Goal: Task Accomplishment & Management: Complete application form

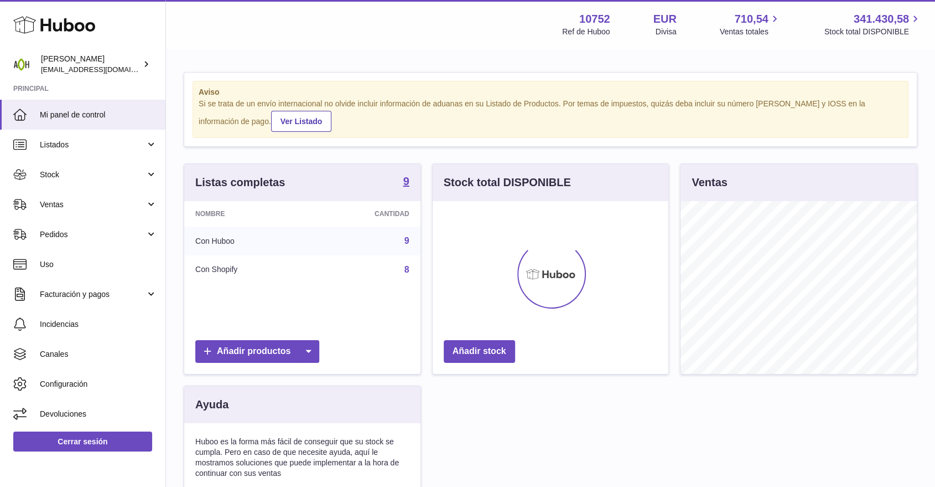
scroll to position [173, 236]
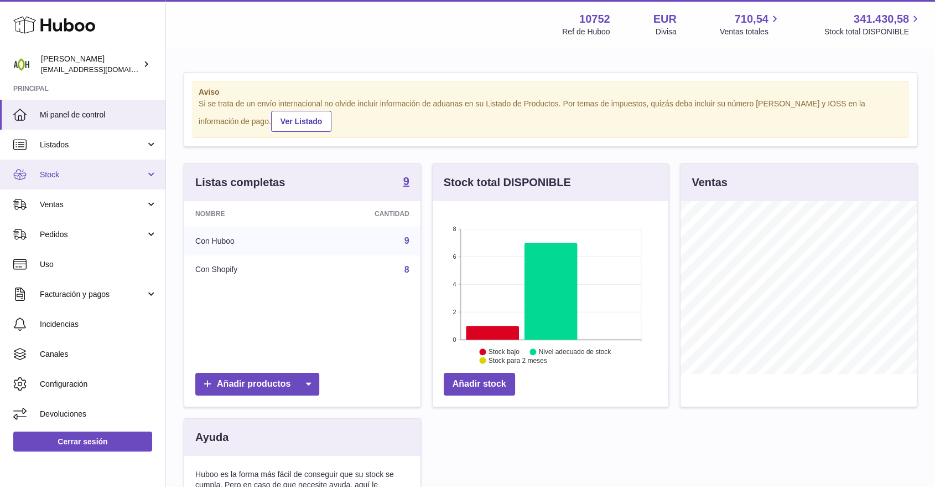
click at [112, 180] on link "Stock" at bounding box center [83, 174] width 166 height 30
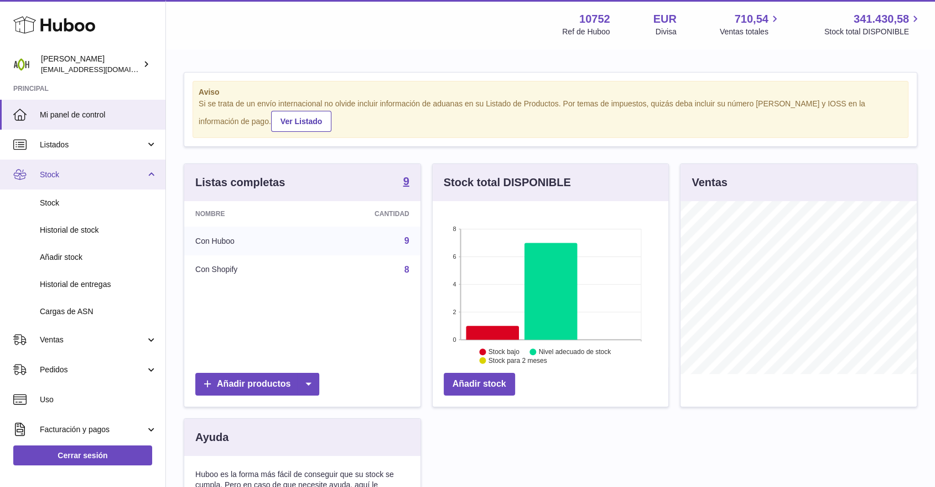
click at [97, 177] on span "Stock" at bounding box center [93, 174] width 106 height 11
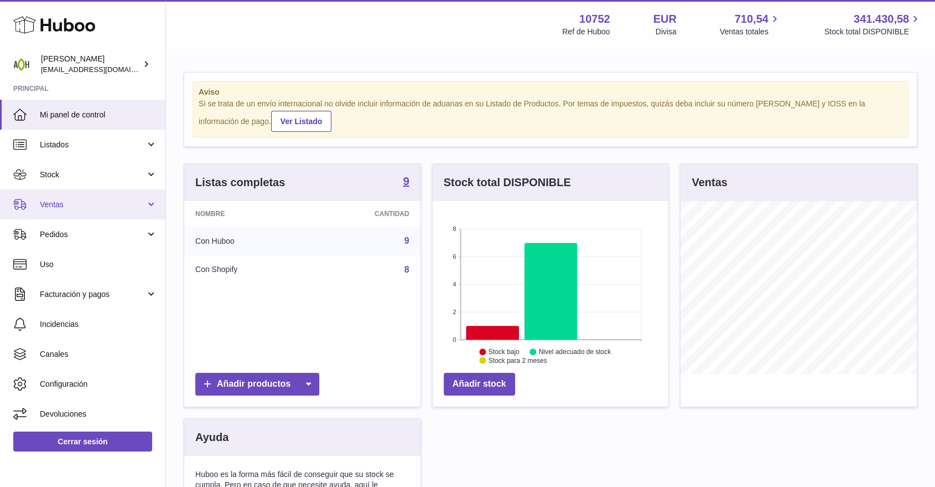
click at [92, 215] on link "Ventas" at bounding box center [83, 204] width 166 height 30
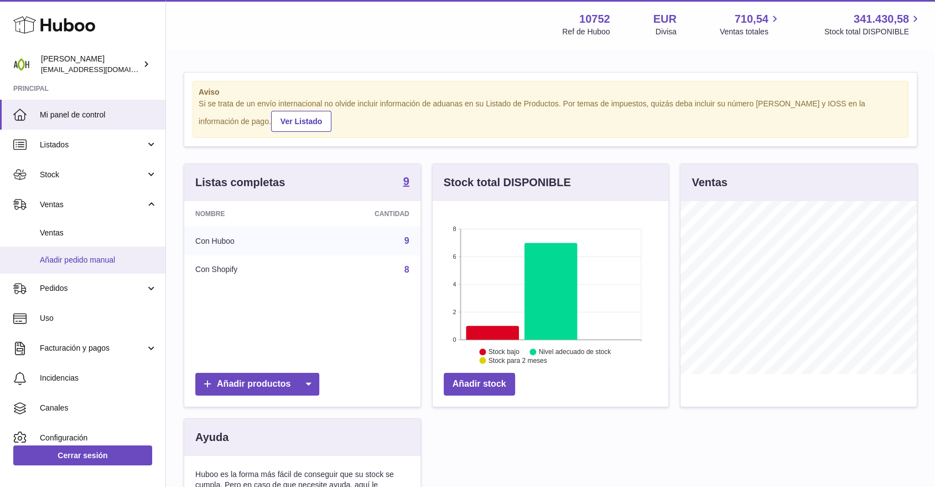
click at [65, 256] on span "Añadir pedido manual" at bounding box center [98, 260] width 117 height 11
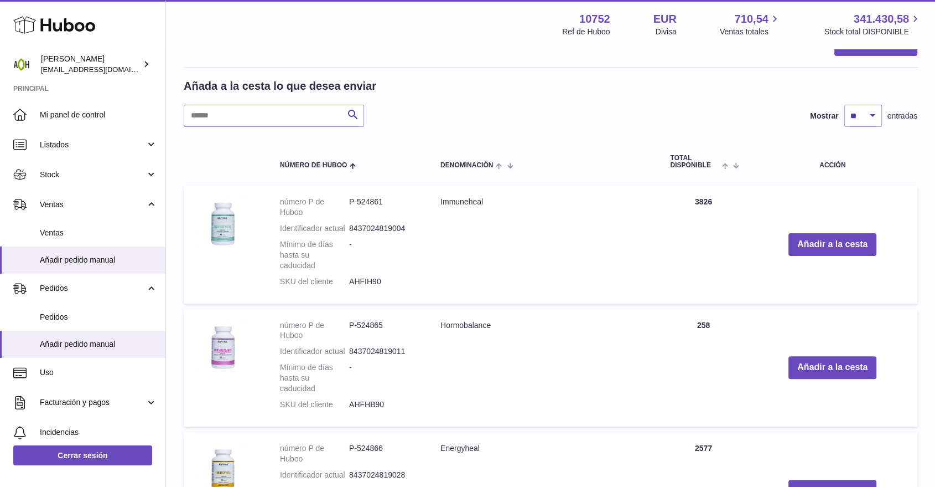
scroll to position [184, 0]
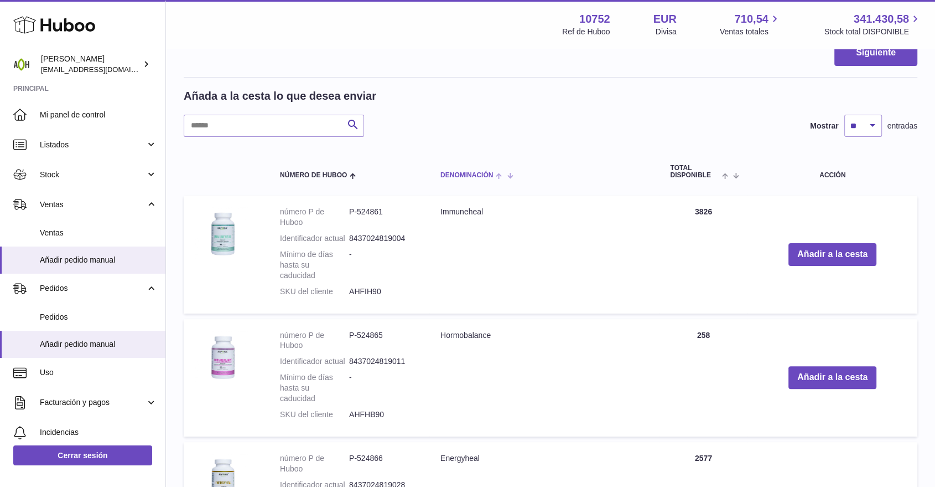
click at [467, 177] on span "Denominación" at bounding box center [467, 175] width 53 height 7
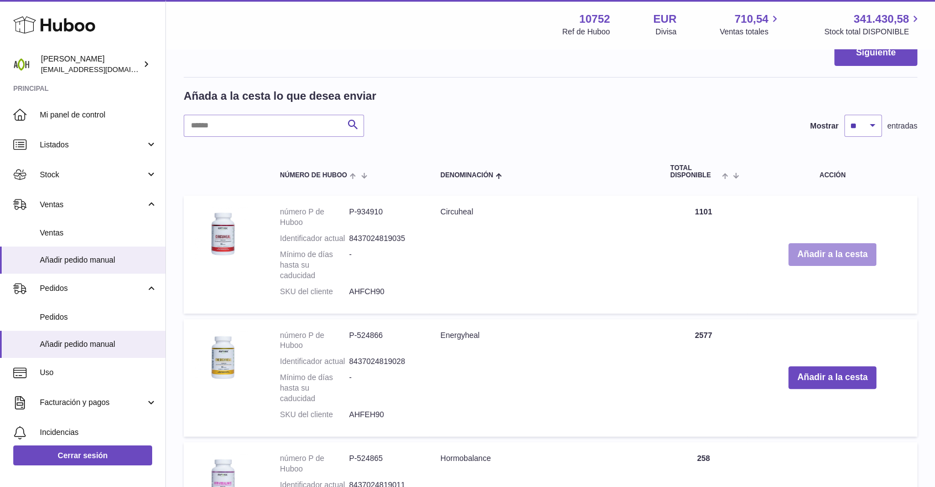
click at [804, 259] on button "Añadir a la cesta" at bounding box center [833, 254] width 88 height 23
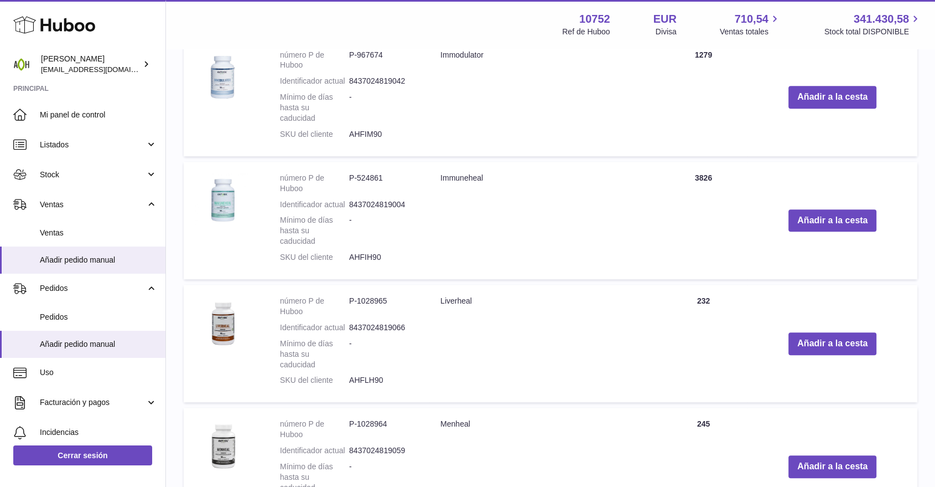
scroll to position [861, 0]
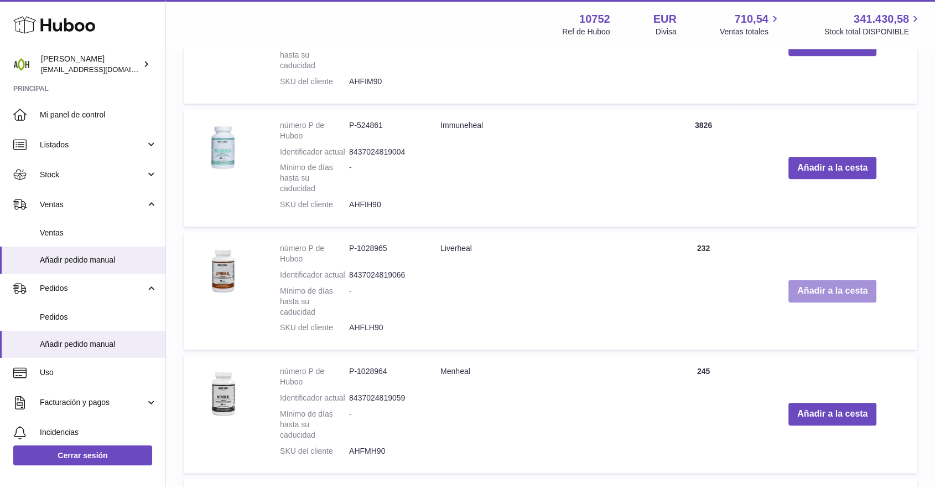
click at [823, 296] on button "Añadir a la cesta" at bounding box center [833, 291] width 88 height 23
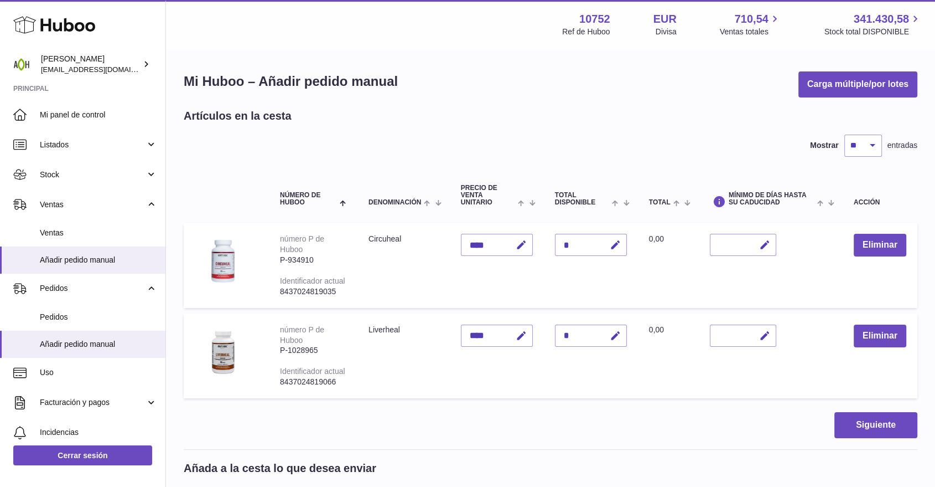
scroll to position [0, 0]
click at [624, 251] on button "button" at bounding box center [614, 245] width 26 height 23
drag, startPoint x: 573, startPoint y: 244, endPoint x: 561, endPoint y: 244, distance: 12.7
click at [561, 244] on input "*" at bounding box center [591, 245] width 72 height 22
type input "*"
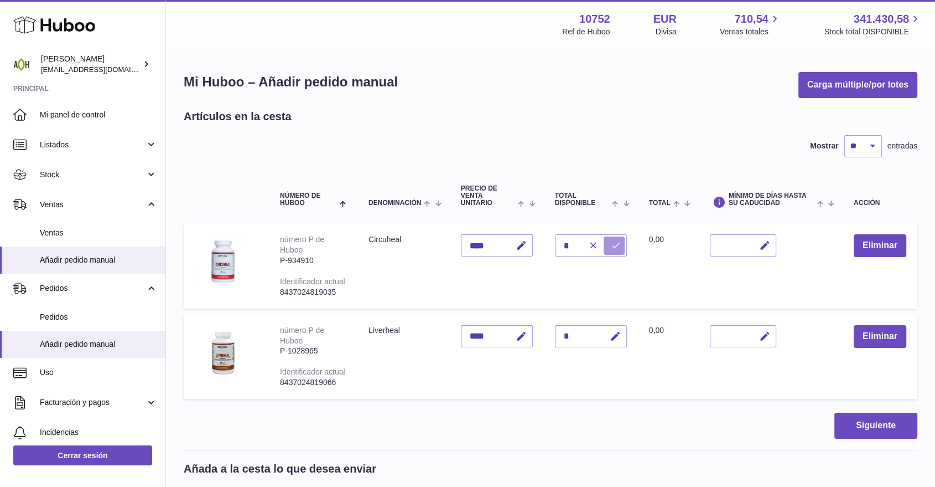
click at [612, 246] on icon "submit" at bounding box center [616, 245] width 10 height 10
click at [615, 339] on icon "button" at bounding box center [616, 336] width 12 height 12
click at [565, 334] on input "*" at bounding box center [591, 336] width 72 height 22
type input "*"
click at [609, 337] on button "submit" at bounding box center [614, 336] width 21 height 18
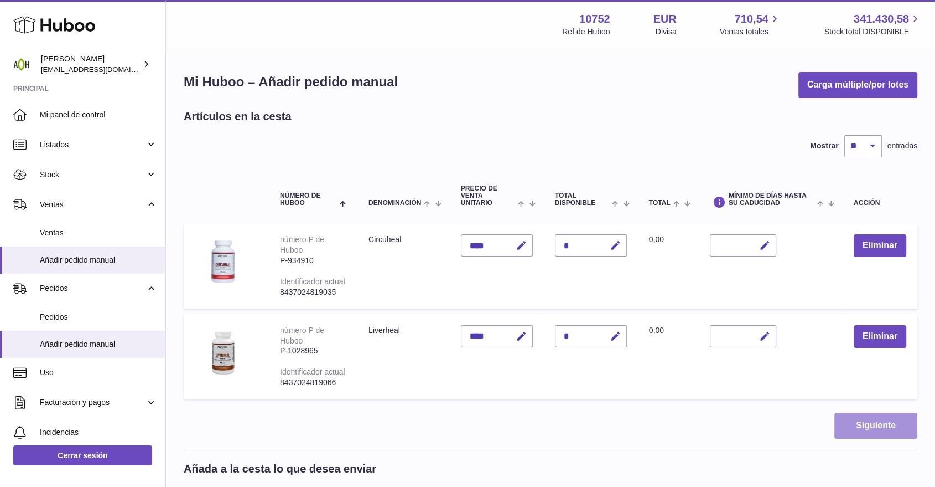
click at [866, 420] on button "Siguiente" at bounding box center [876, 425] width 83 height 26
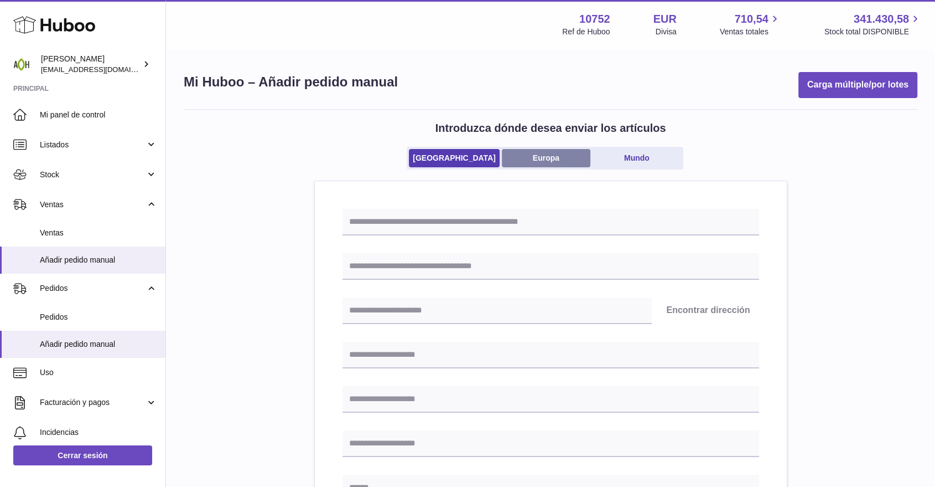
click at [530, 163] on link "Europa" at bounding box center [546, 158] width 89 height 18
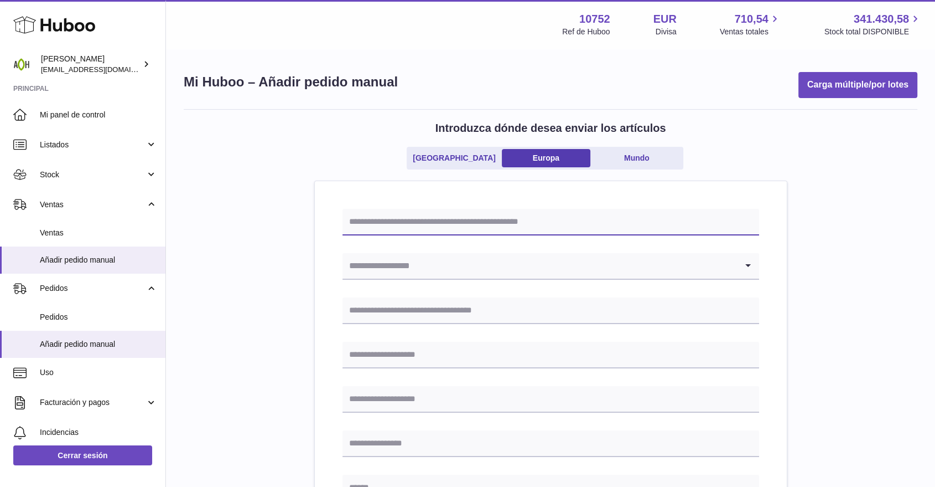
click at [478, 223] on input "text" at bounding box center [551, 222] width 417 height 27
drag, startPoint x: 366, startPoint y: 218, endPoint x: 389, endPoint y: 220, distance: 22.8
click at [389, 220] on input "*******" at bounding box center [551, 222] width 417 height 27
type input "*******"
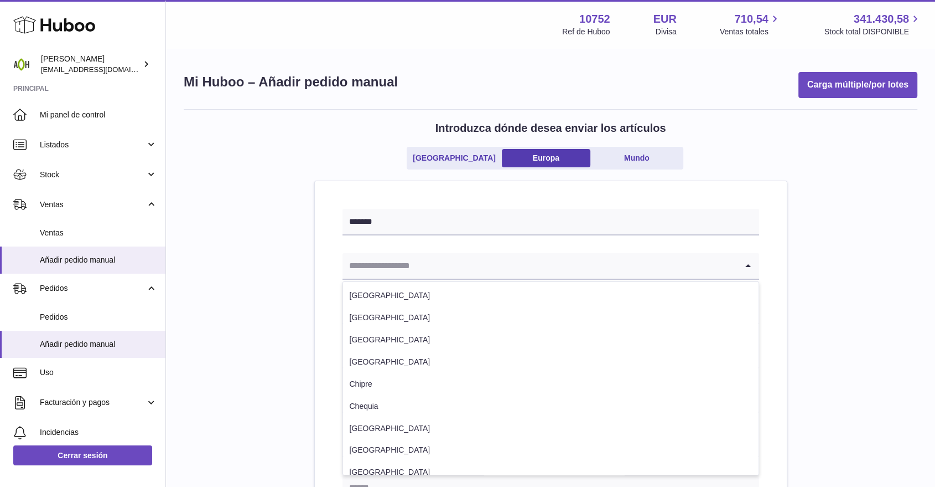
click at [407, 271] on input "Search for option" at bounding box center [540, 265] width 395 height 25
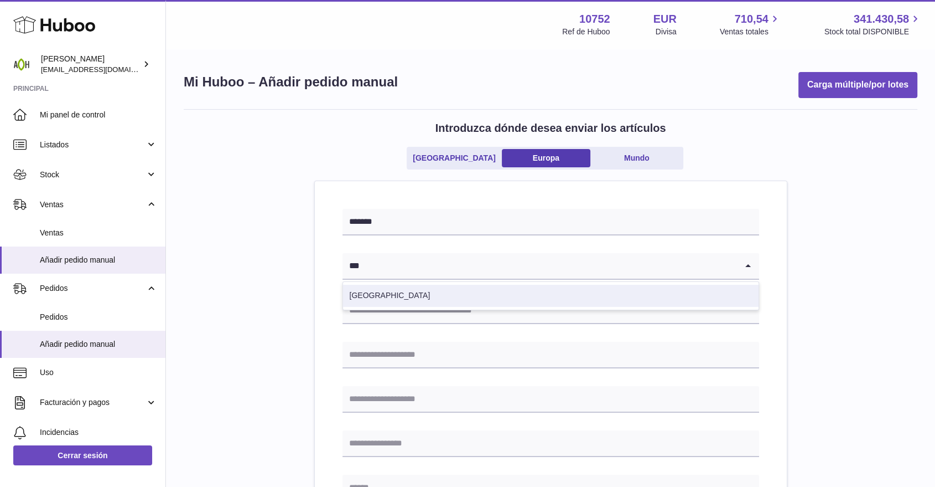
click at [400, 287] on li "España" at bounding box center [551, 296] width 416 height 22
type input "***"
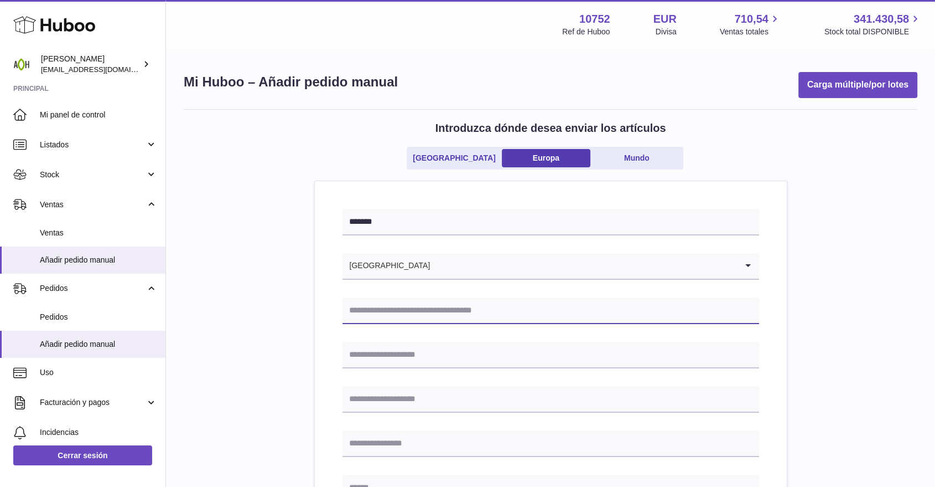
click at [398, 312] on input "text" at bounding box center [551, 310] width 417 height 27
type input "**********"
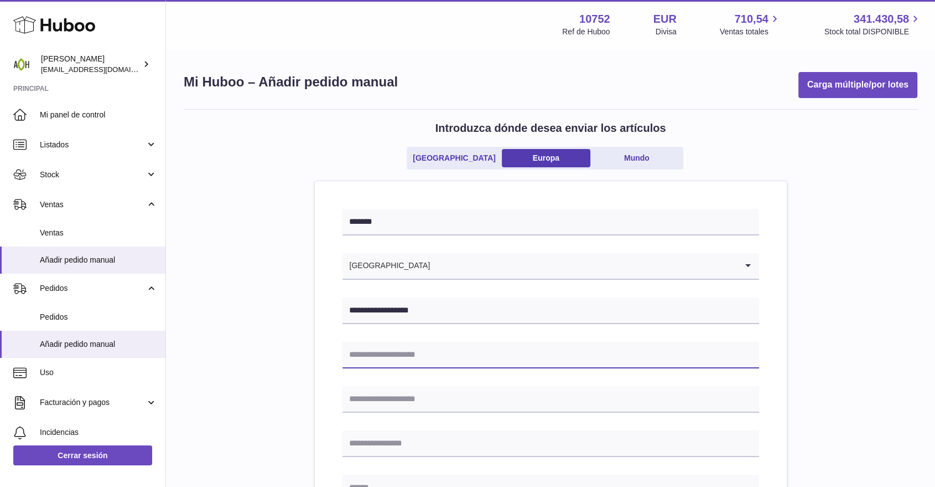
click at [356, 355] on input "text" at bounding box center [551, 355] width 417 height 27
type input "**********"
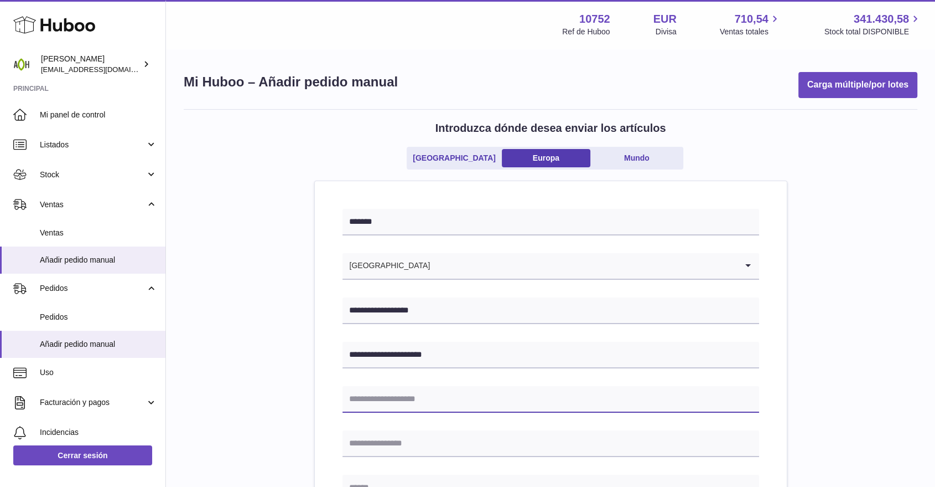
click at [374, 393] on input "text" at bounding box center [551, 399] width 417 height 27
type input "**********"
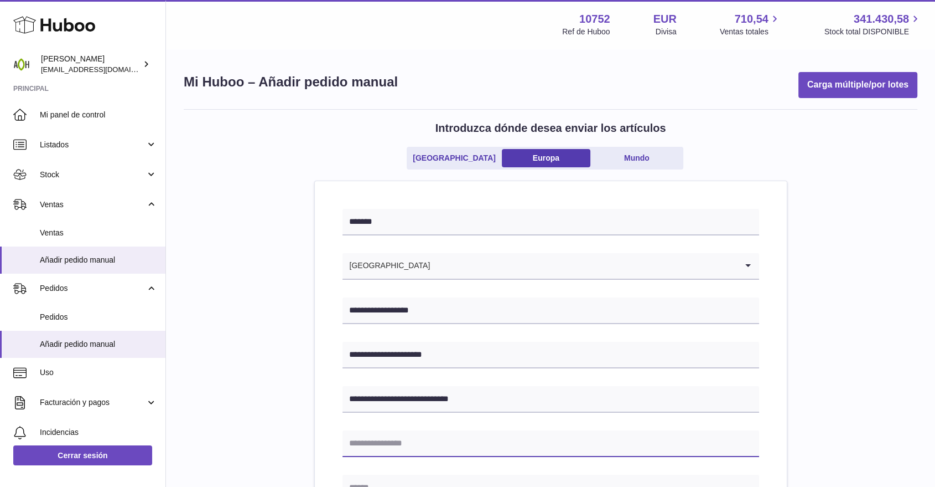
click at [364, 443] on input "text" at bounding box center [551, 443] width 417 height 27
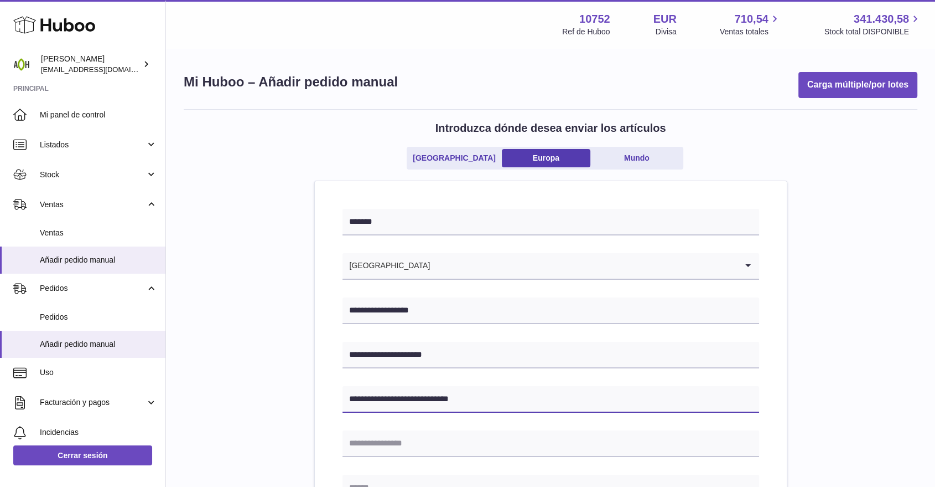
click at [421, 399] on input "**********" at bounding box center [551, 399] width 417 height 27
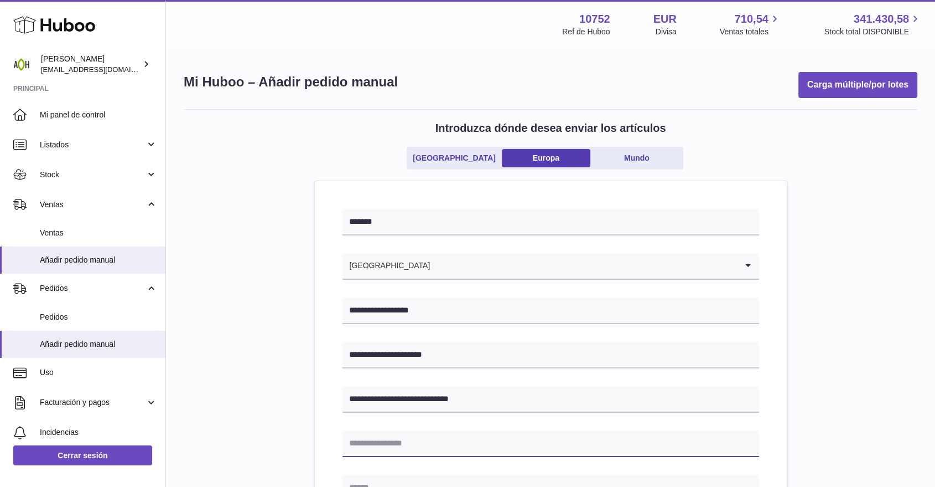
click at [380, 443] on input "text" at bounding box center [551, 443] width 417 height 27
type input "*"
type input "******"
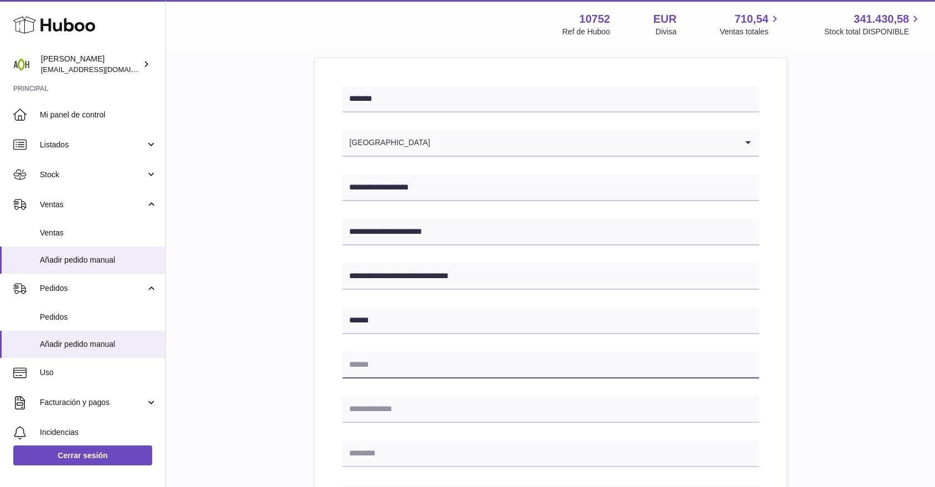
click at [414, 363] on input "text" at bounding box center [551, 364] width 417 height 27
type input "**********"
click at [426, 394] on div "**********" at bounding box center [551, 406] width 417 height 640
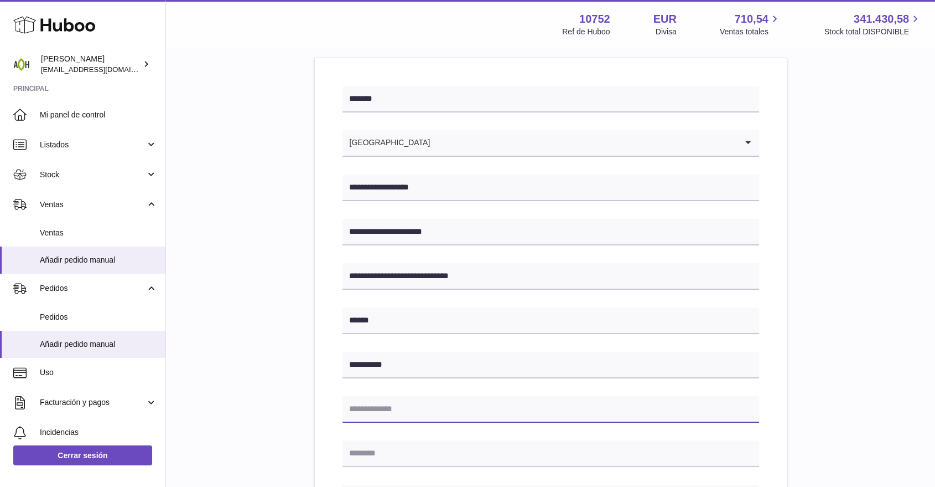
click at [426, 404] on input "text" at bounding box center [551, 409] width 417 height 27
type input "*****"
click at [376, 442] on input "text" at bounding box center [551, 453] width 417 height 27
click at [389, 449] on input "text" at bounding box center [551, 453] width 417 height 27
type input "*********"
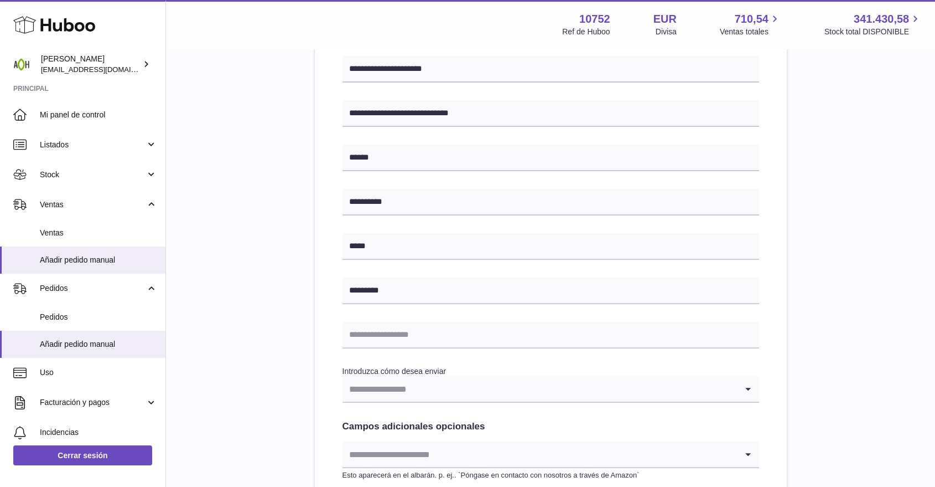
scroll to position [307, 0]
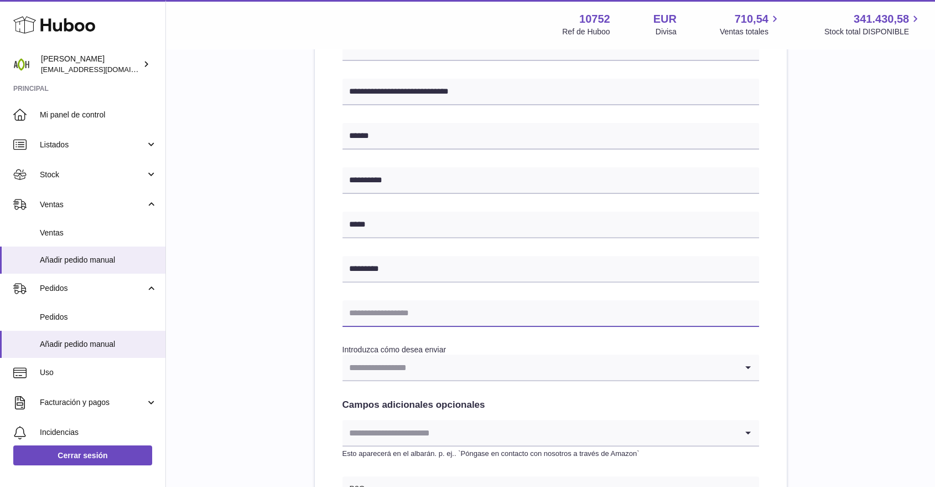
click at [359, 317] on input "text" at bounding box center [551, 313] width 417 height 27
type input "**********"
click at [477, 362] on input "Search for option" at bounding box center [540, 366] width 395 height 25
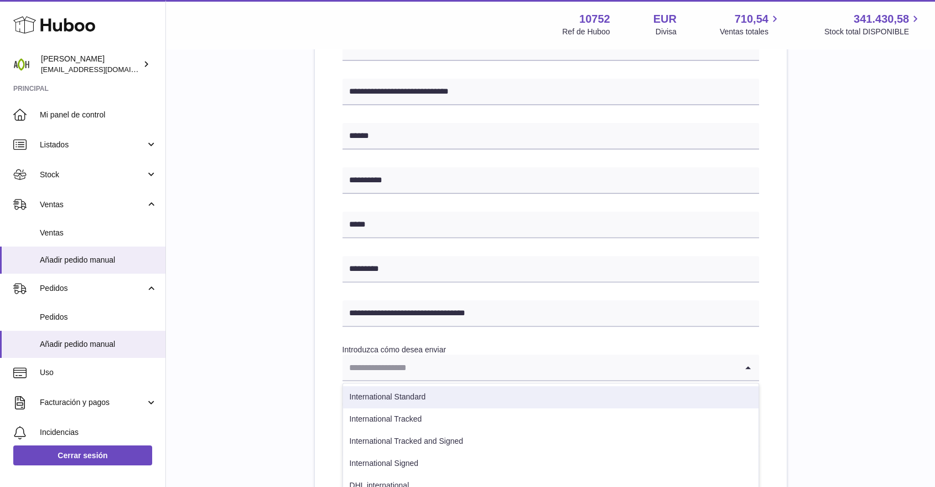
click at [440, 390] on li "International Standard" at bounding box center [551, 397] width 416 height 22
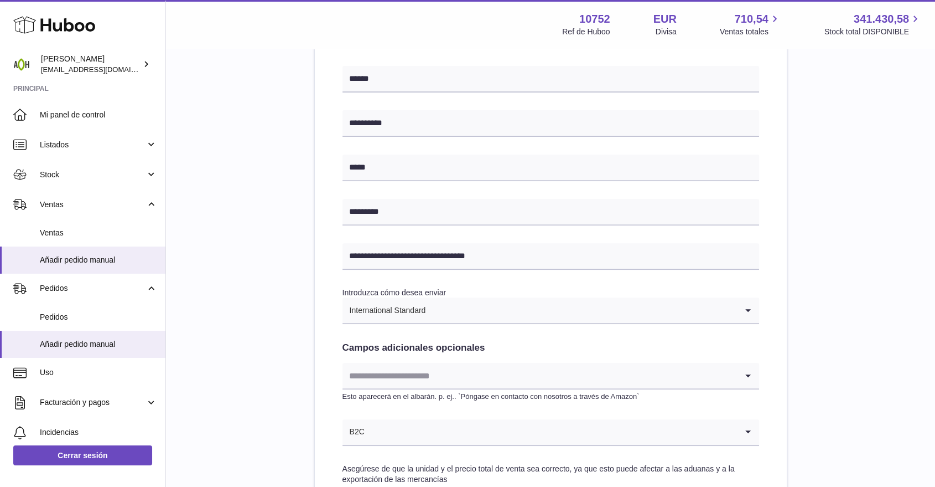
scroll to position [430, 0]
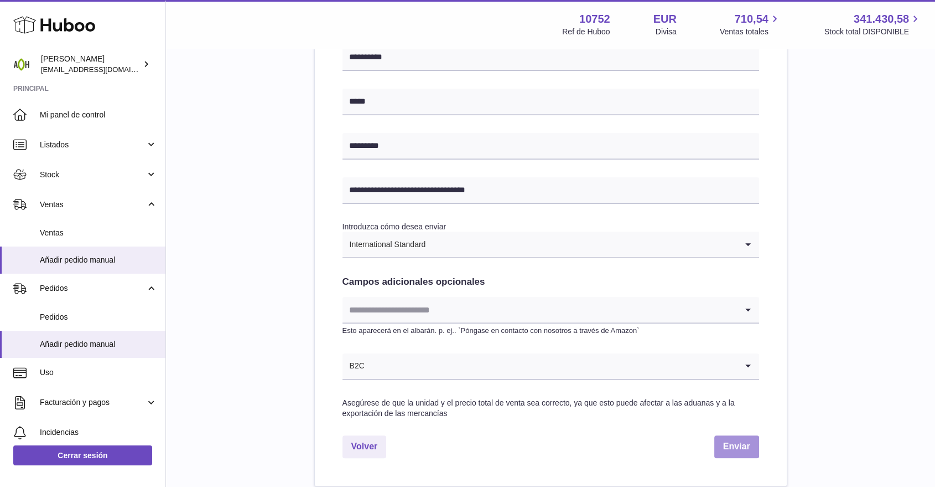
click at [715, 444] on button "Enviar" at bounding box center [737, 446] width 45 height 23
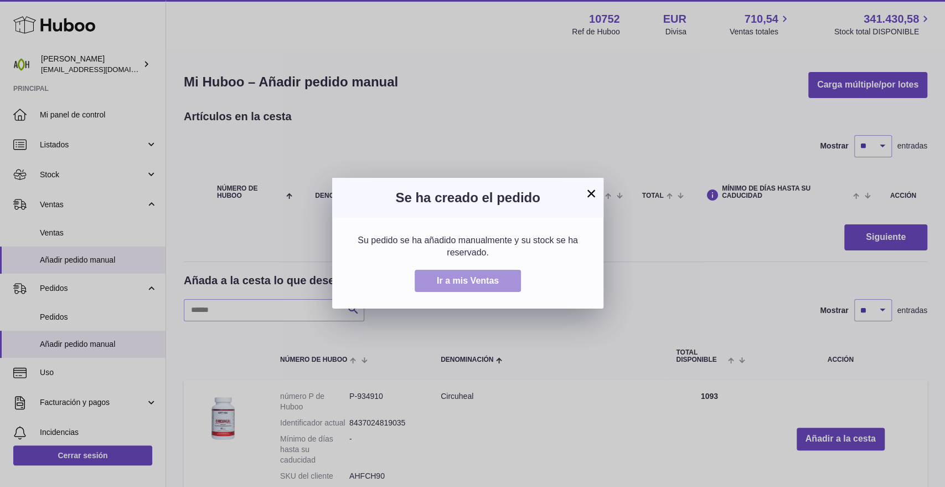
click at [477, 277] on span "Ir a mis Ventas" at bounding box center [468, 280] width 62 height 9
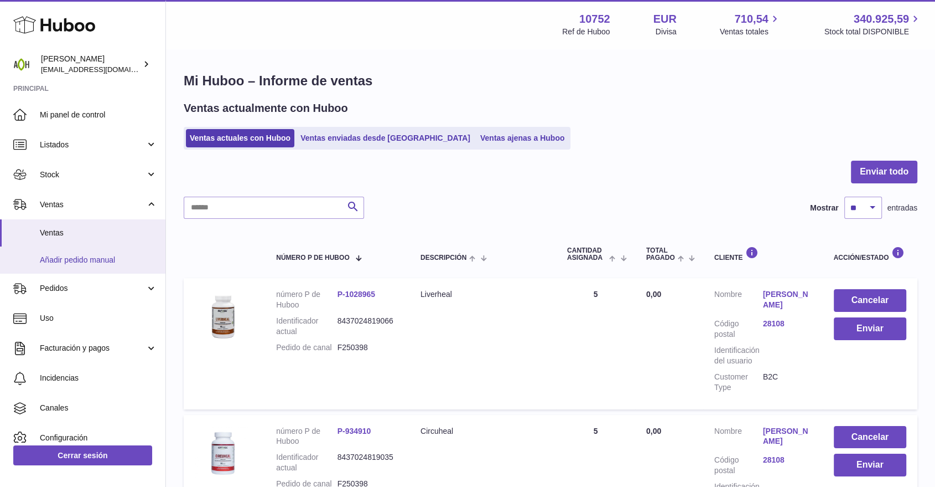
click at [96, 254] on link "Añadir pedido manual" at bounding box center [83, 259] width 166 height 27
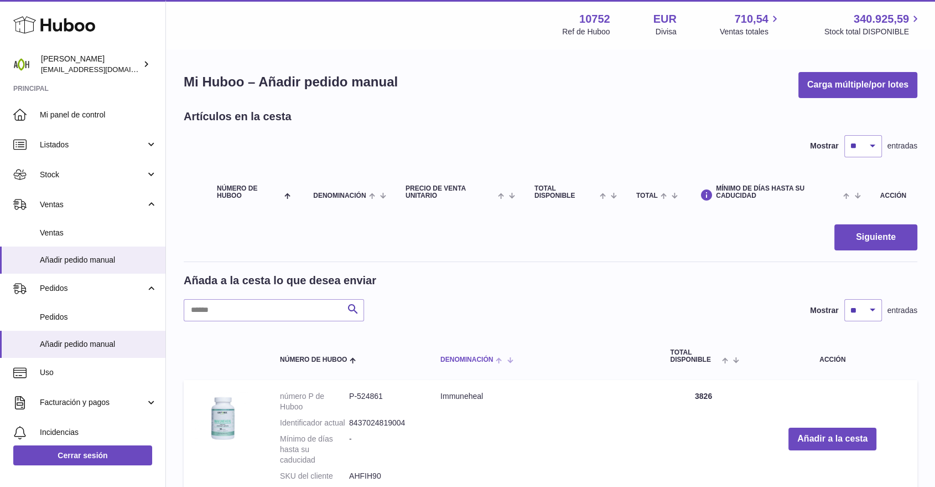
click at [480, 366] on th "Denominación" at bounding box center [545, 356] width 230 height 37
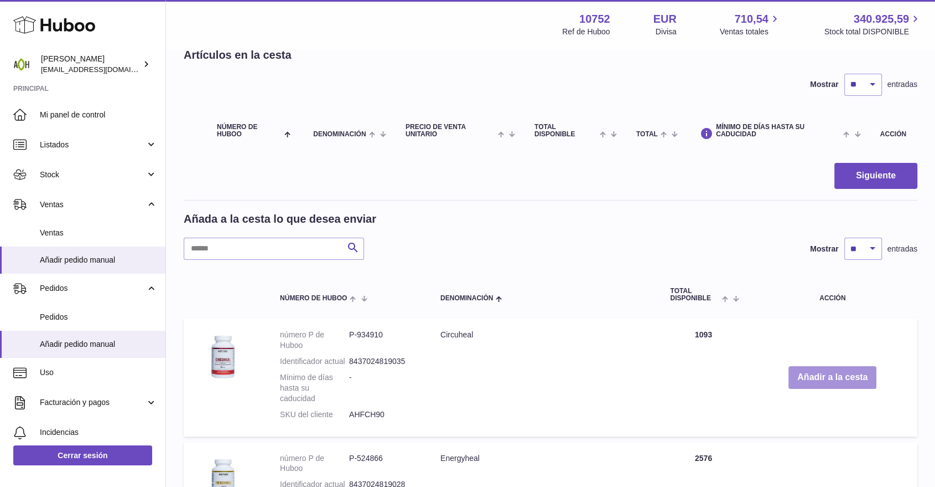
click at [831, 380] on button "Añadir a la cesta" at bounding box center [833, 377] width 88 height 23
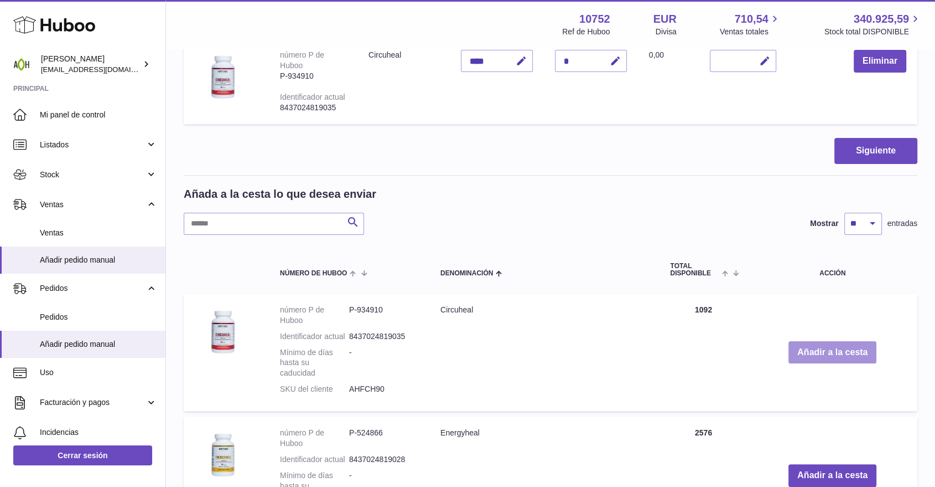
scroll to position [246, 0]
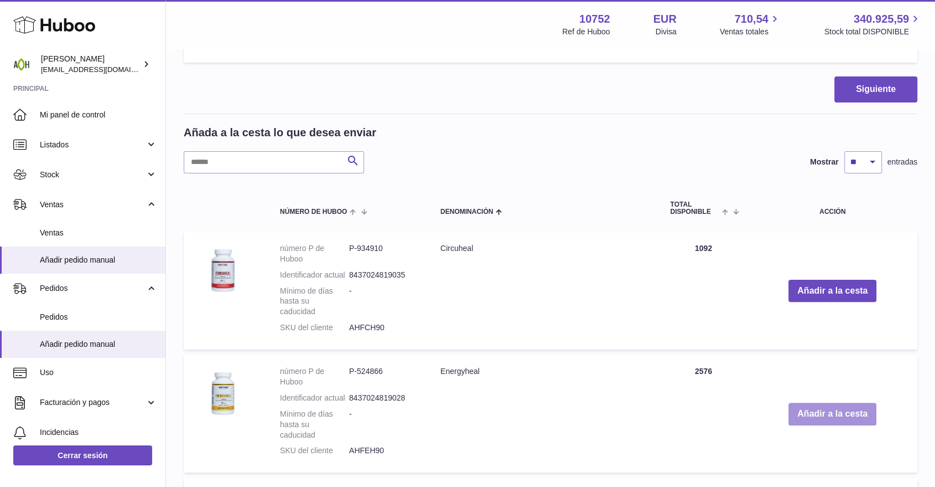
click at [823, 402] on button "Añadir a la cesta" at bounding box center [833, 413] width 88 height 23
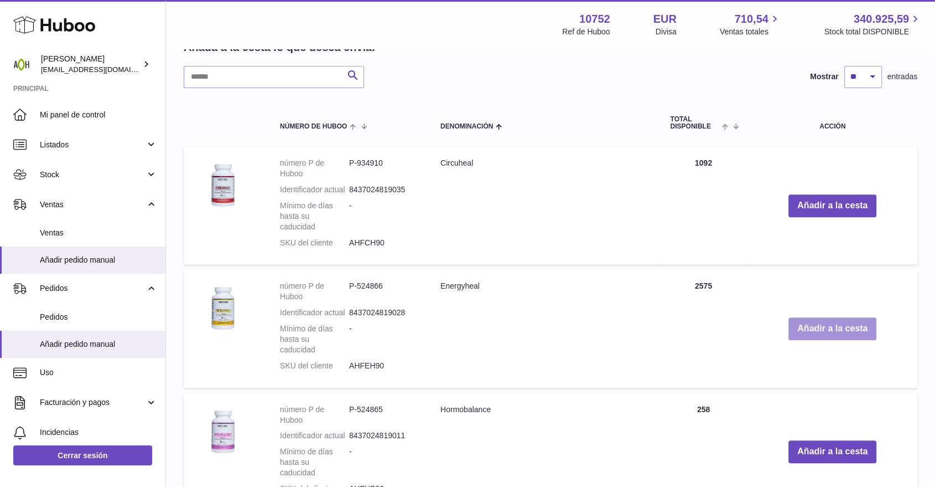
scroll to position [459, 0]
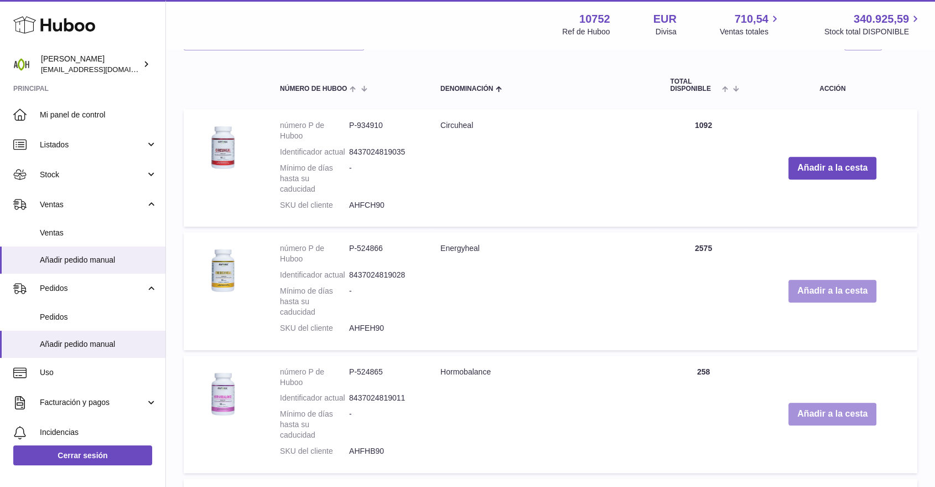
click at [823, 402] on button "Añadir a la cesta" at bounding box center [833, 413] width 88 height 23
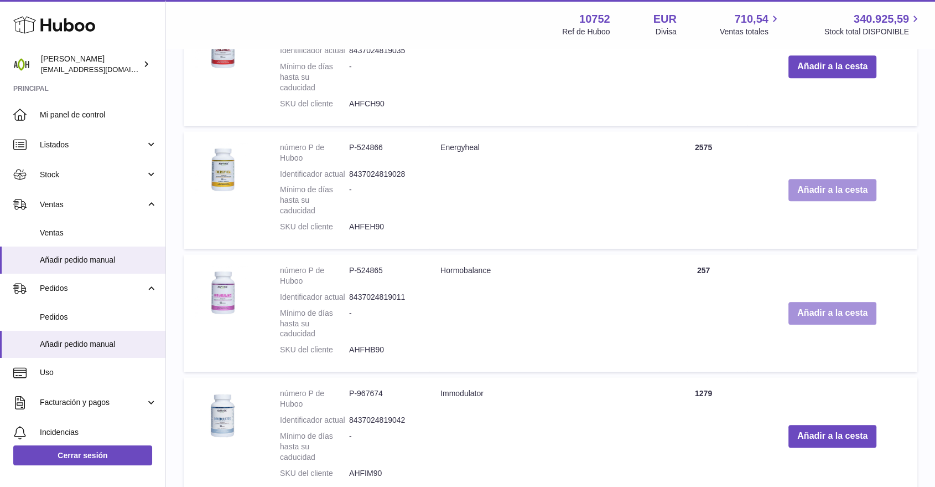
scroll to position [672, 0]
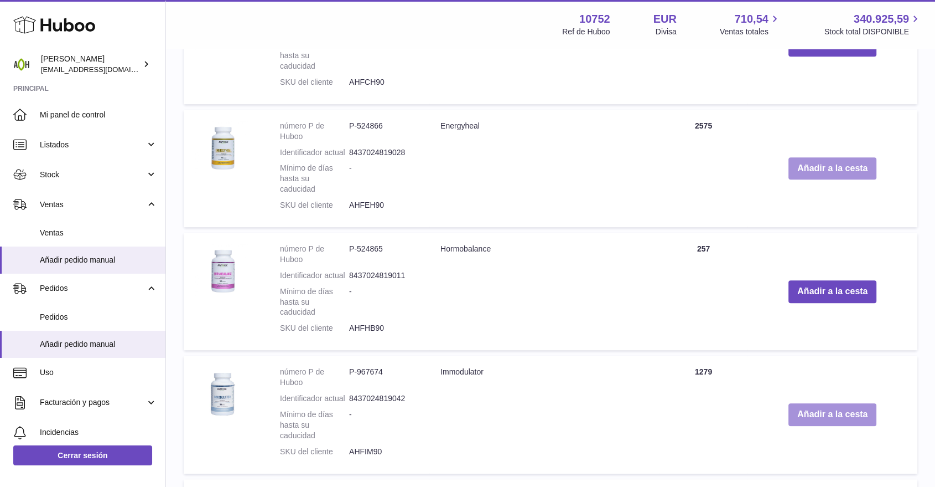
click at [823, 403] on button "Añadir a la cesta" at bounding box center [833, 414] width 88 height 23
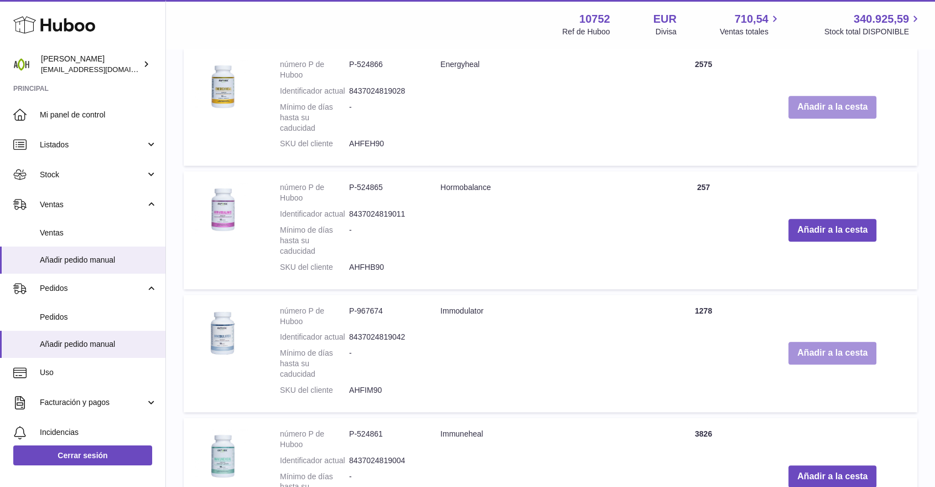
scroll to position [885, 0]
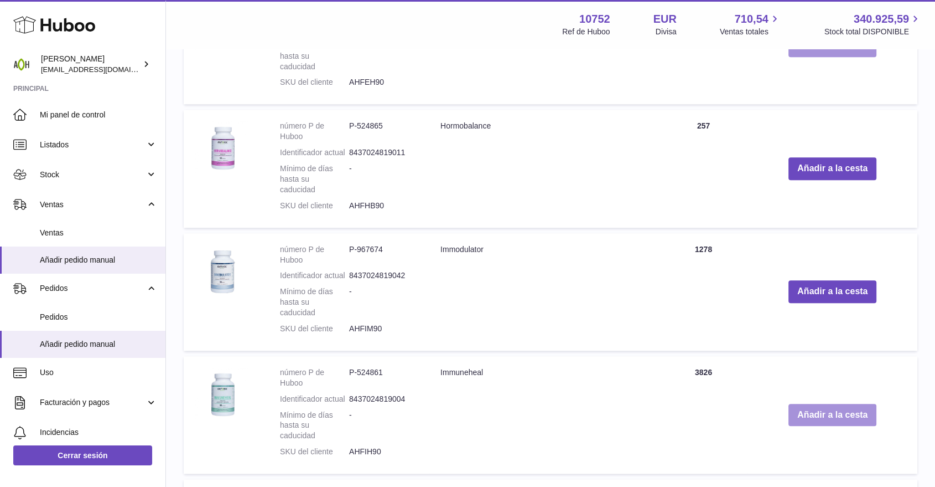
click at [823, 404] on button "Añadir a la cesta" at bounding box center [833, 415] width 88 height 23
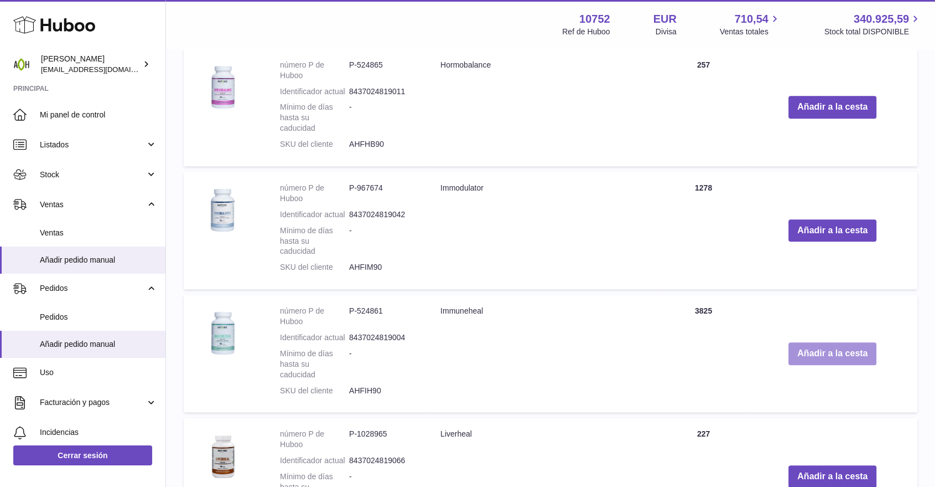
scroll to position [1098, 0]
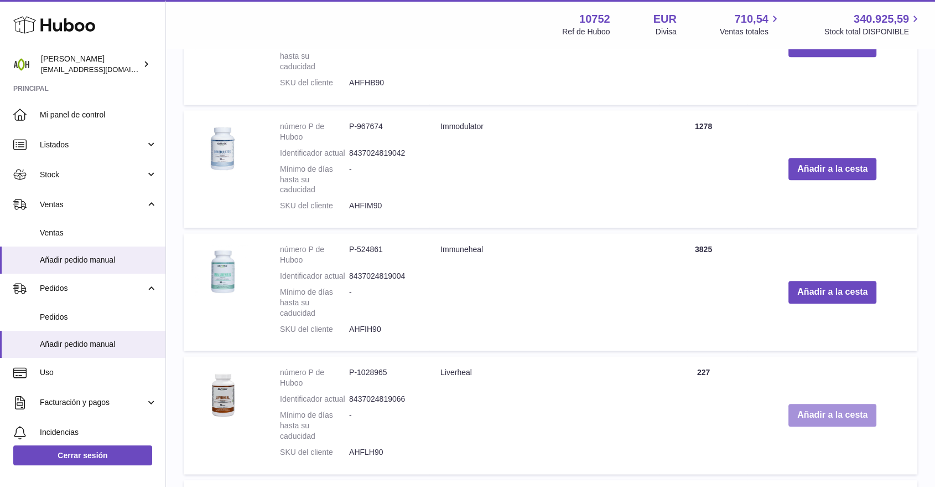
click at [823, 404] on button "Añadir a la cesta" at bounding box center [833, 415] width 88 height 23
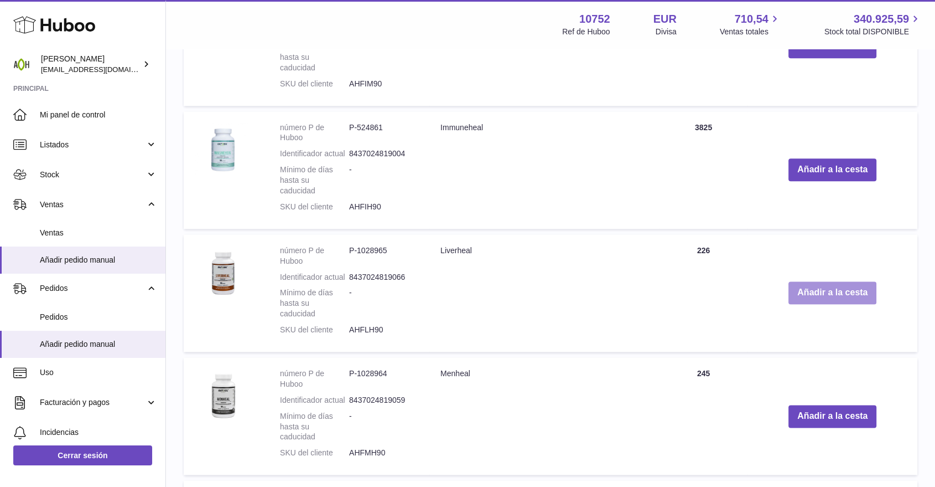
scroll to position [1312, 0]
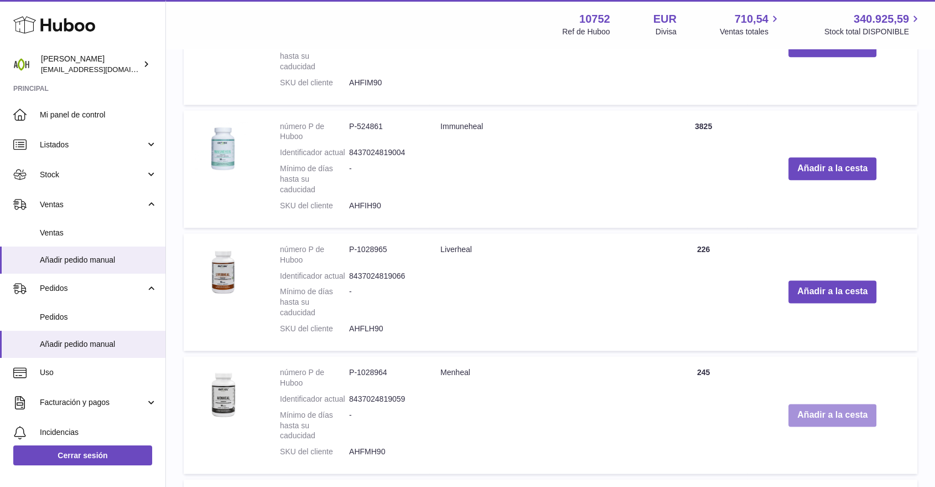
click at [823, 404] on button "Añadir a la cesta" at bounding box center [833, 415] width 88 height 23
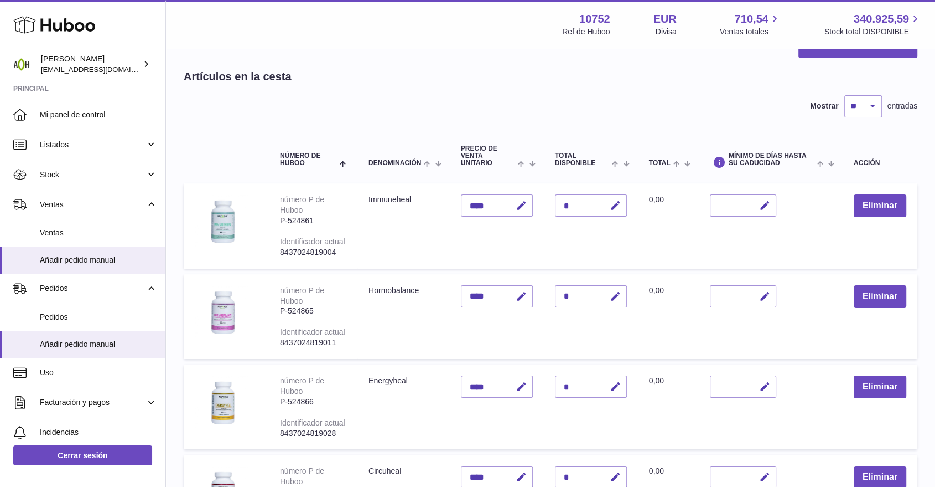
scroll to position [0, 0]
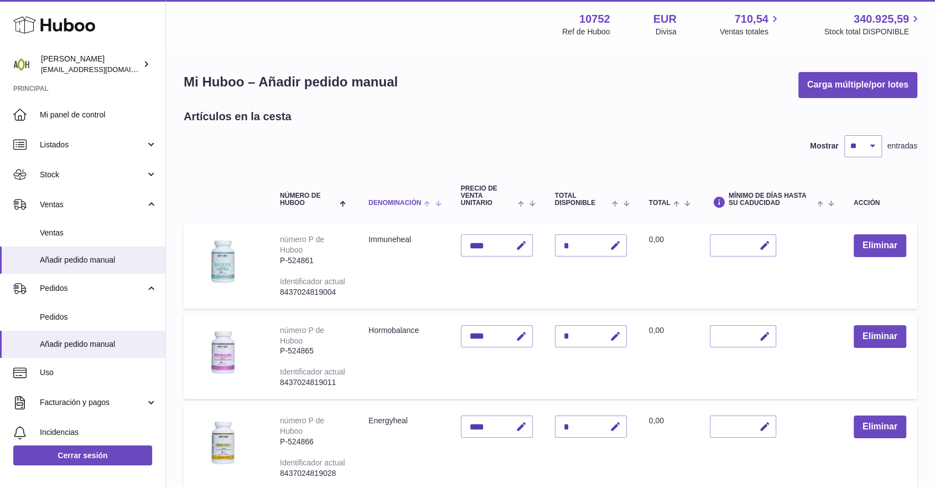
click at [378, 201] on span "Denominación" at bounding box center [395, 202] width 53 height 7
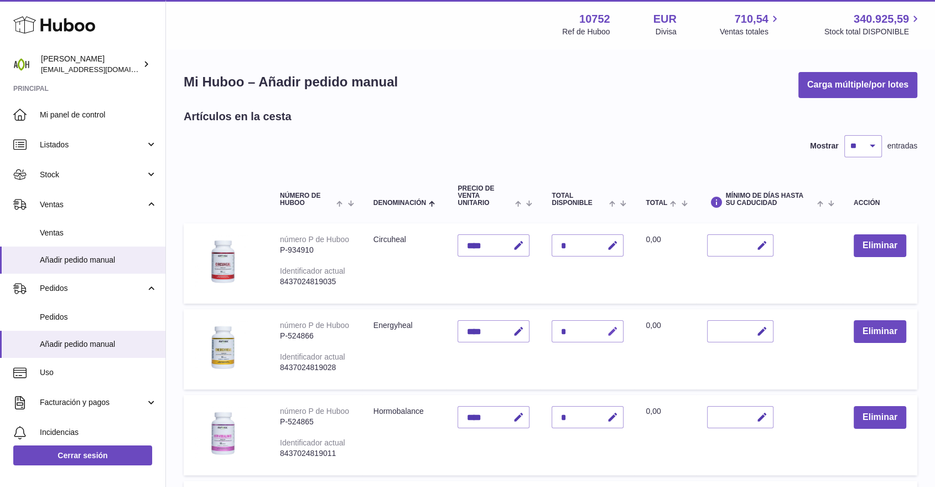
click at [611, 328] on icon "button" at bounding box center [613, 331] width 12 height 12
drag, startPoint x: 567, startPoint y: 327, endPoint x: 558, endPoint y: 327, distance: 8.9
click at [558, 327] on input "*" at bounding box center [588, 331] width 72 height 22
type input "*"
click at [612, 329] on icon "submit" at bounding box center [613, 331] width 10 height 10
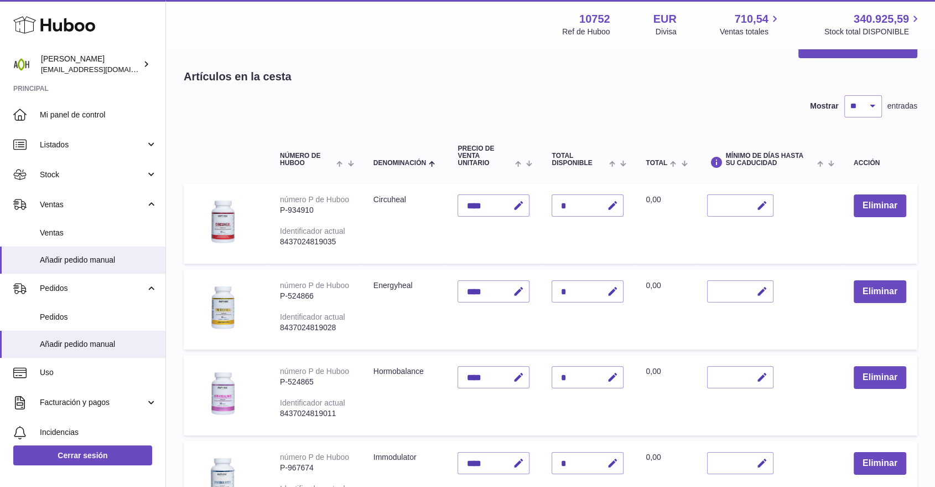
scroll to position [61, 0]
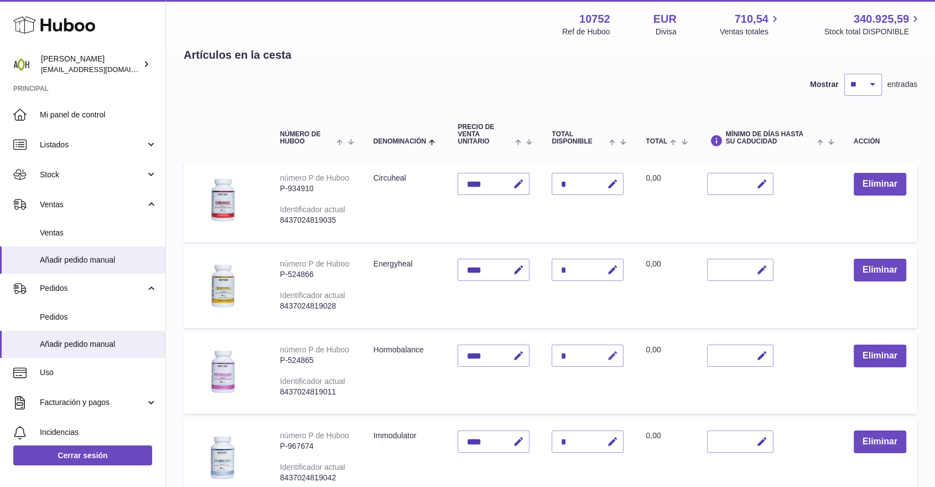
click at [616, 351] on icon "button" at bounding box center [613, 356] width 12 height 12
drag, startPoint x: 574, startPoint y: 348, endPoint x: 560, endPoint y: 352, distance: 14.9
click at [560, 352] on input "*" at bounding box center [588, 355] width 72 height 22
type input "*"
click at [618, 355] on button "submit" at bounding box center [611, 356] width 21 height 18
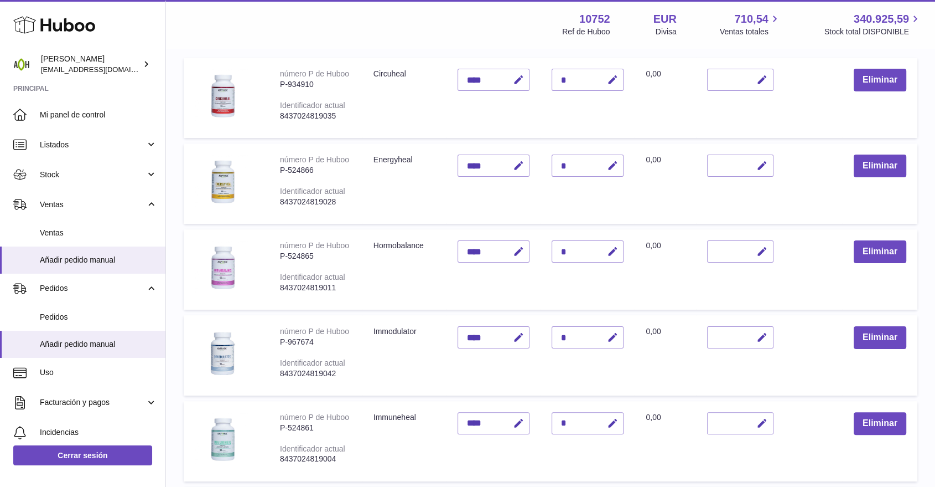
scroll to position [184, 0]
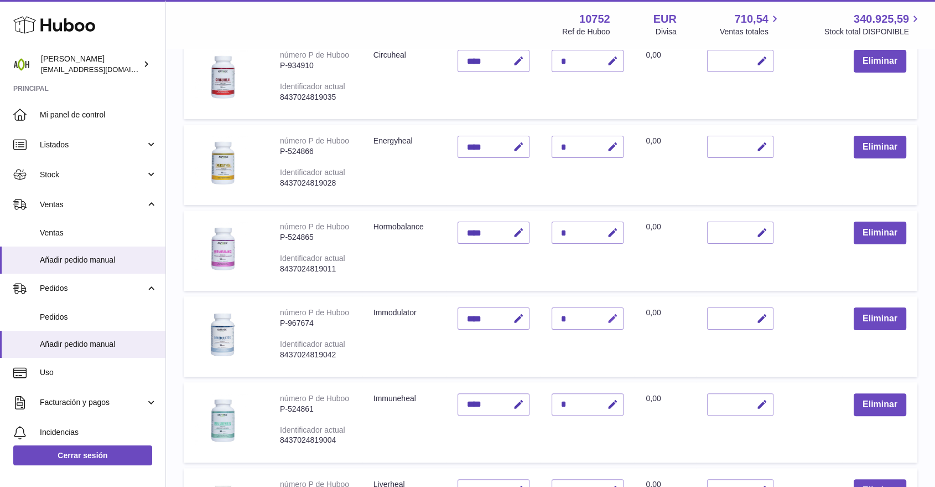
click at [611, 323] on button "button" at bounding box center [611, 318] width 26 height 23
drag, startPoint x: 573, startPoint y: 318, endPoint x: 556, endPoint y: 317, distance: 17.2
click at [556, 317] on input "*" at bounding box center [588, 318] width 72 height 22
type input "*"
click at [610, 314] on icon "submit" at bounding box center [613, 318] width 10 height 10
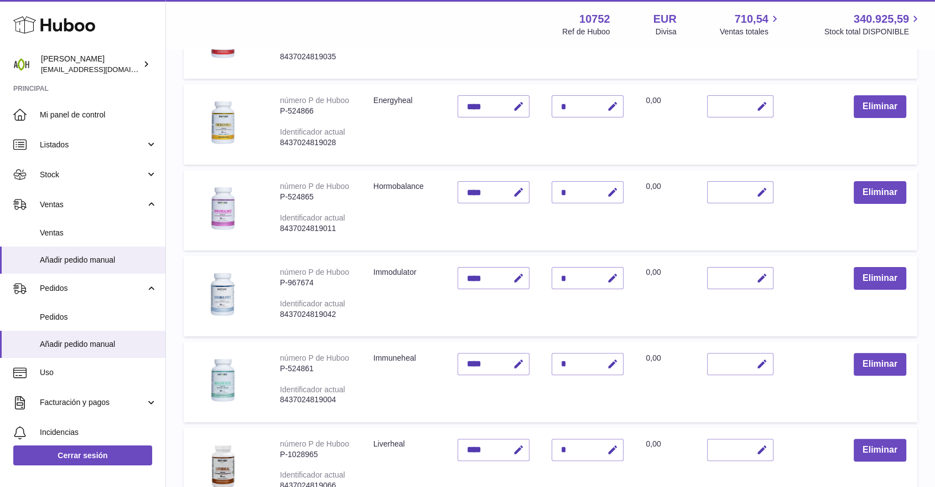
scroll to position [246, 0]
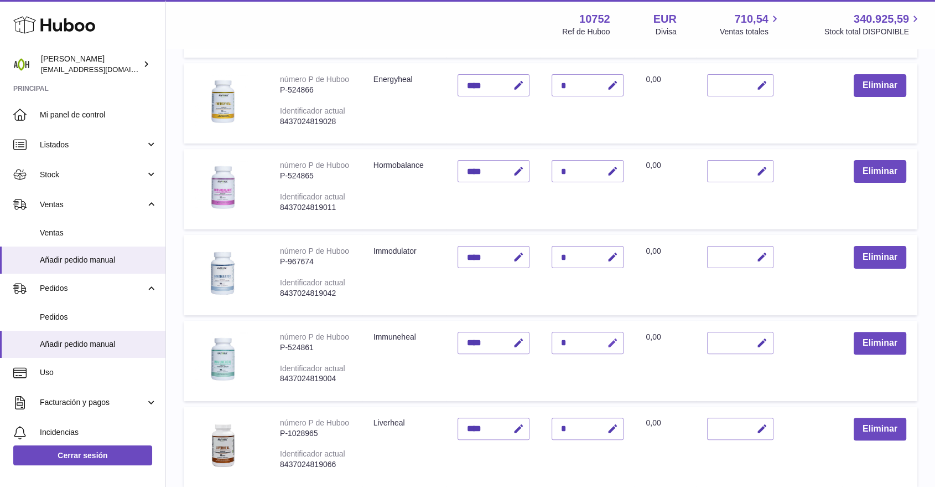
click at [613, 337] on icon "button" at bounding box center [613, 343] width 12 height 12
drag, startPoint x: 568, startPoint y: 336, endPoint x: 559, endPoint y: 338, distance: 10.1
click at [559, 338] on input "*" at bounding box center [588, 343] width 72 height 22
type input "*"
click at [607, 340] on button "submit" at bounding box center [611, 343] width 21 height 18
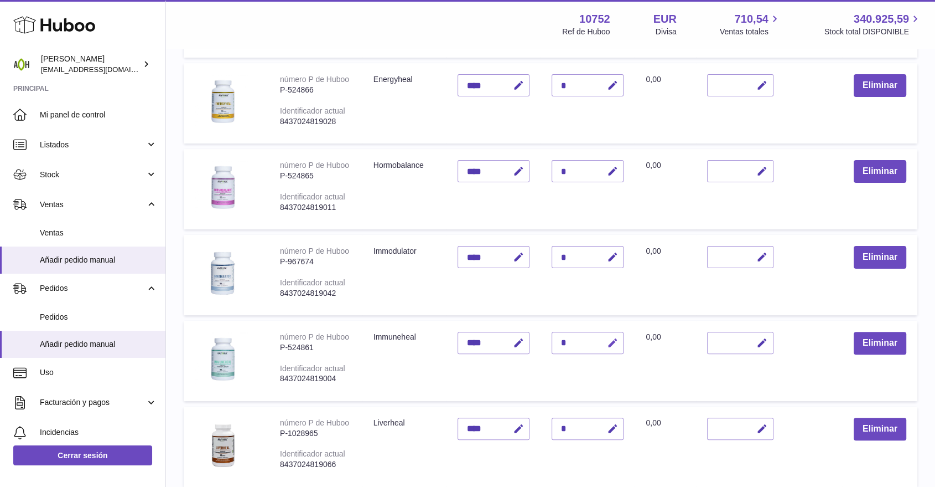
scroll to position [307, 0]
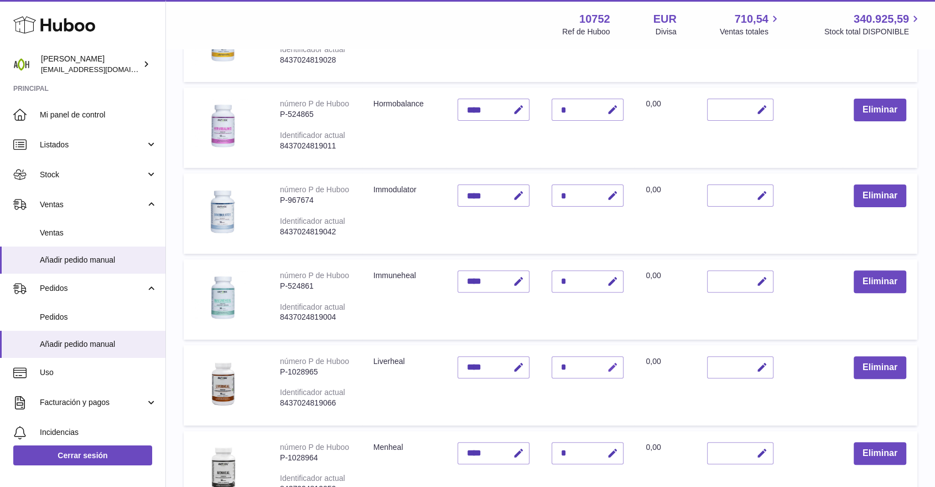
click at [608, 361] on icon "button" at bounding box center [613, 367] width 12 height 12
drag, startPoint x: 576, startPoint y: 363, endPoint x: 561, endPoint y: 362, distance: 14.4
click at [561, 362] on input "*" at bounding box center [588, 367] width 72 height 22
type input "*"
click at [608, 364] on icon "submit" at bounding box center [613, 367] width 10 height 10
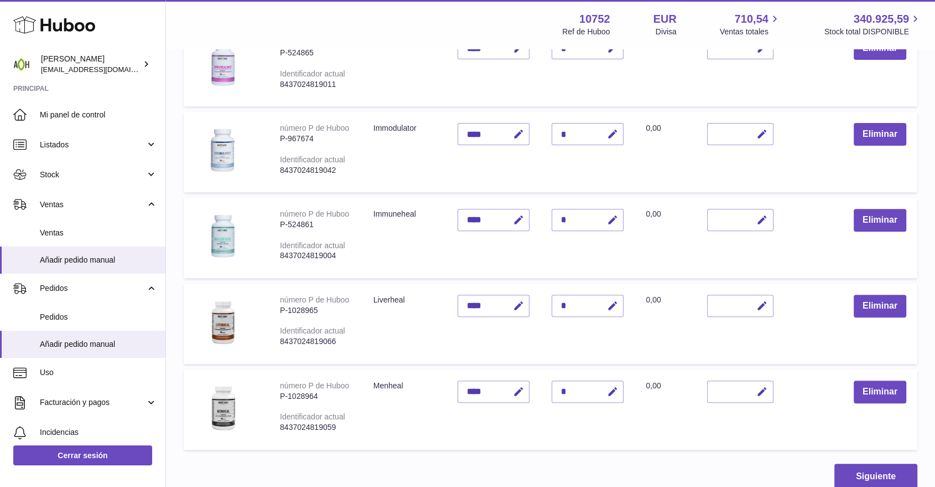
scroll to position [430, 0]
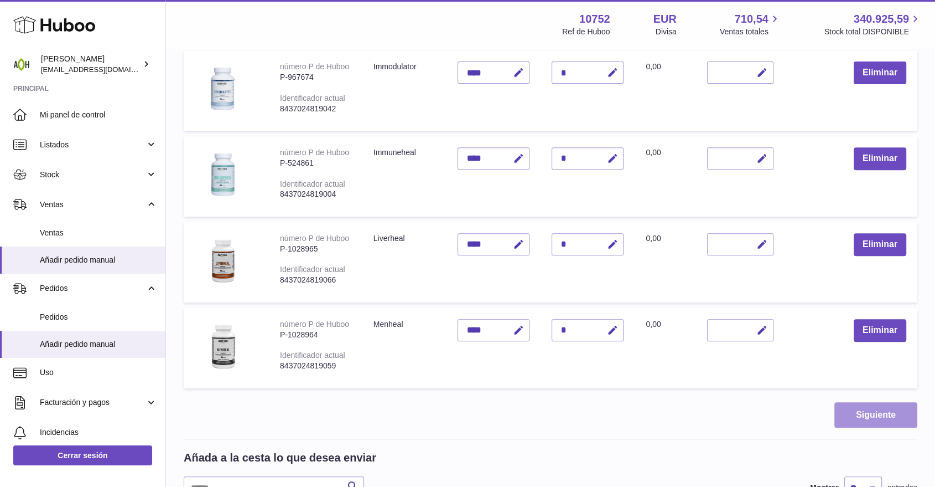
click at [860, 413] on button "Siguiente" at bounding box center [876, 415] width 83 height 26
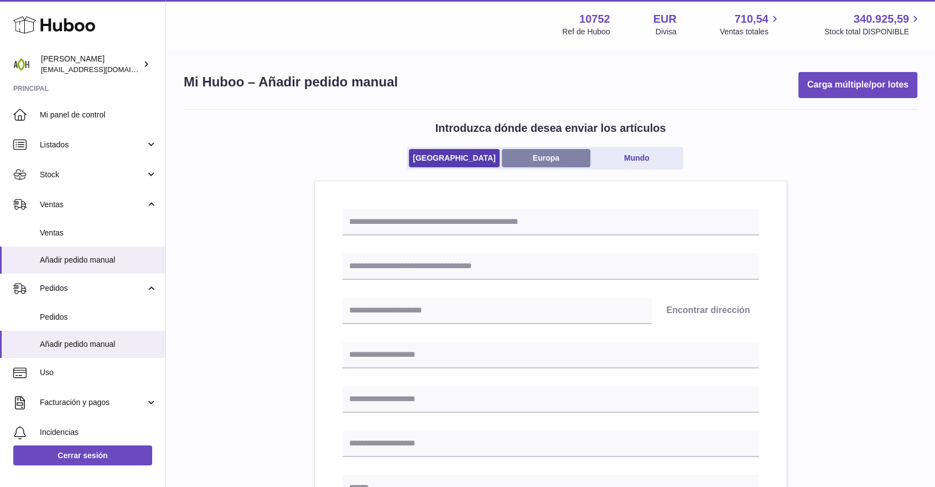
click at [547, 159] on link "Europa" at bounding box center [546, 158] width 89 height 18
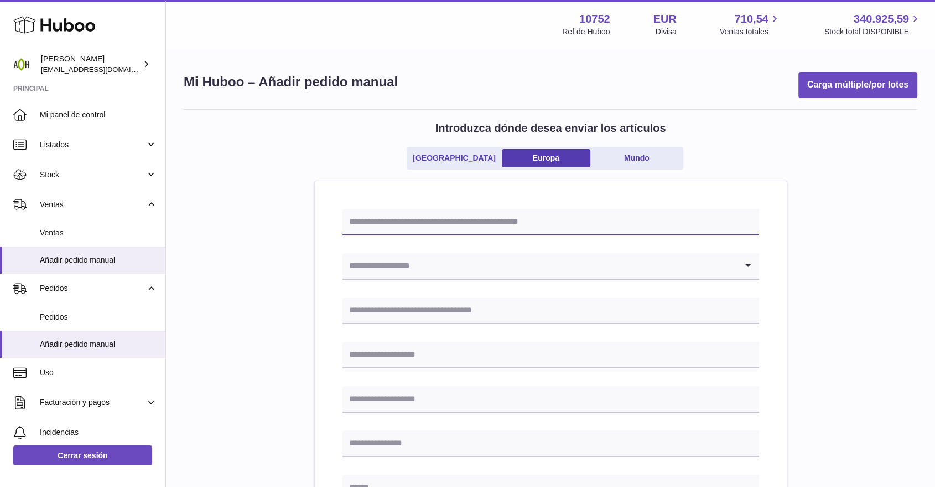
click at [432, 225] on input "text" at bounding box center [551, 222] width 417 height 27
type input "*********"
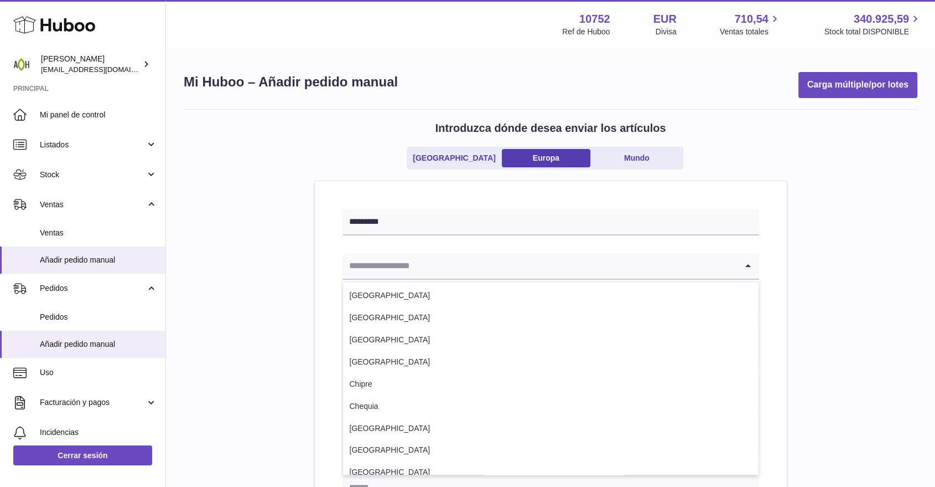
click at [401, 267] on input "Search for option" at bounding box center [540, 265] width 395 height 25
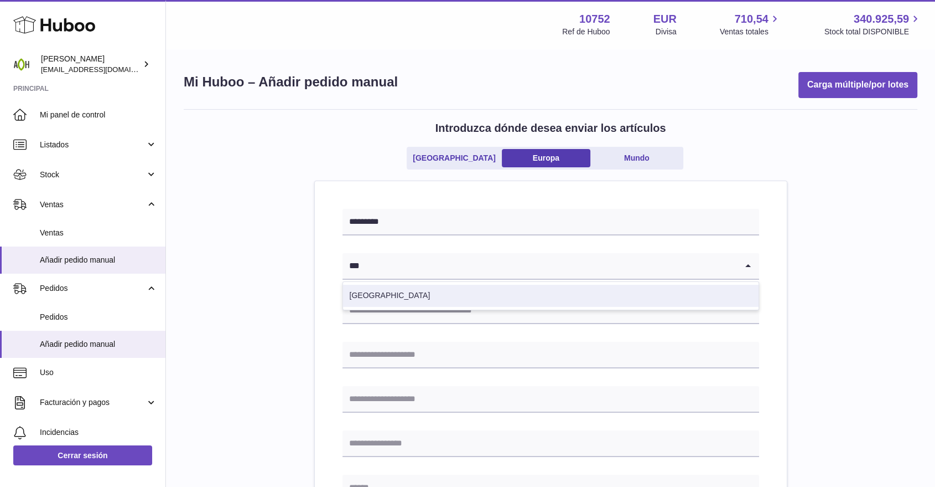
click at [379, 297] on li "España" at bounding box center [551, 296] width 416 height 22
type input "***"
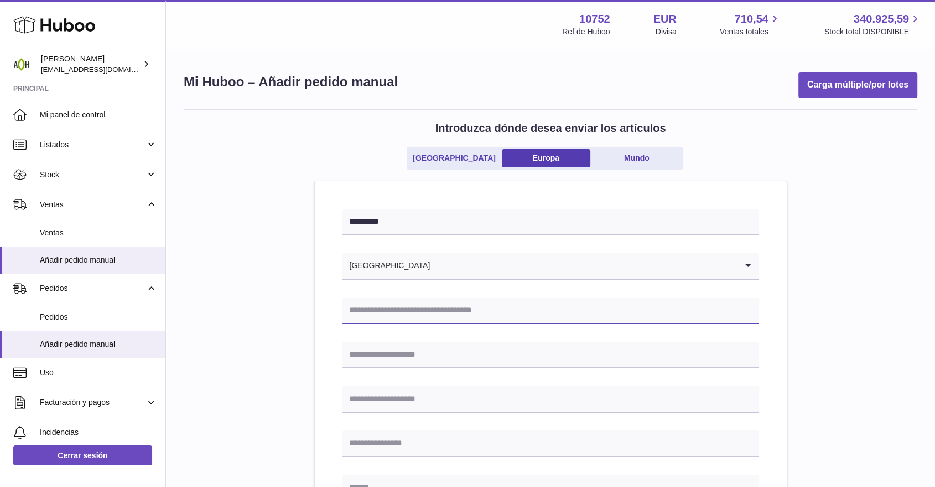
click at [376, 303] on input "text" at bounding box center [551, 310] width 417 height 27
click at [358, 309] on input "text" at bounding box center [551, 310] width 417 height 27
paste input "**********"
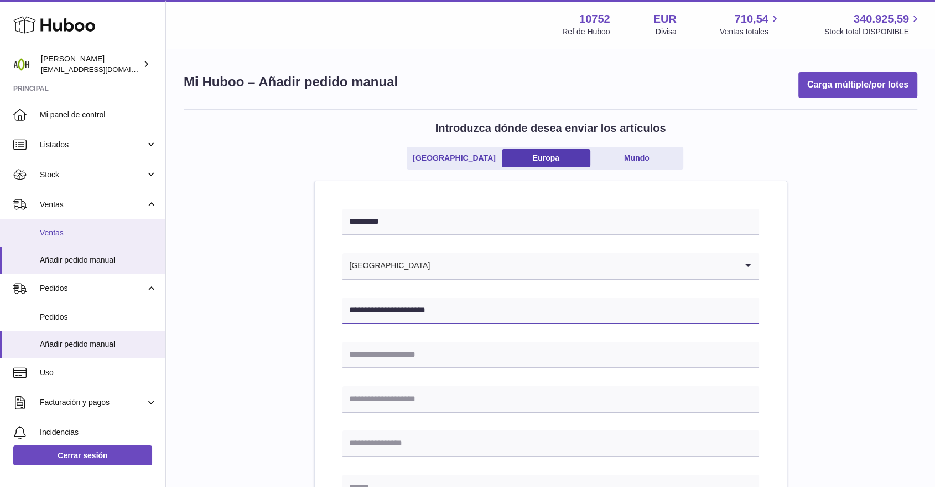
type input "**********"
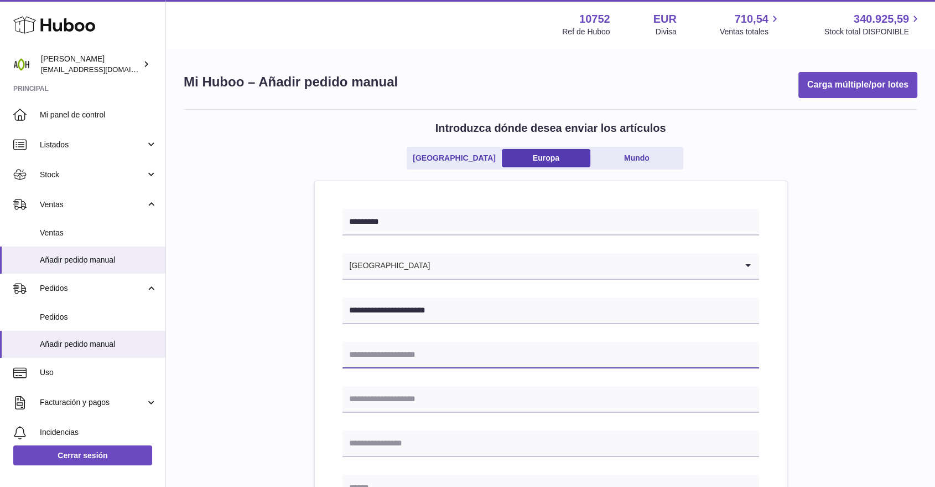
click at [366, 349] on input "text" at bounding box center [551, 355] width 417 height 27
paste input "**********"
drag, startPoint x: 417, startPoint y: 350, endPoint x: 459, endPoint y: 353, distance: 42.1
click at [459, 353] on input "**********" at bounding box center [551, 355] width 417 height 27
type input "**********"
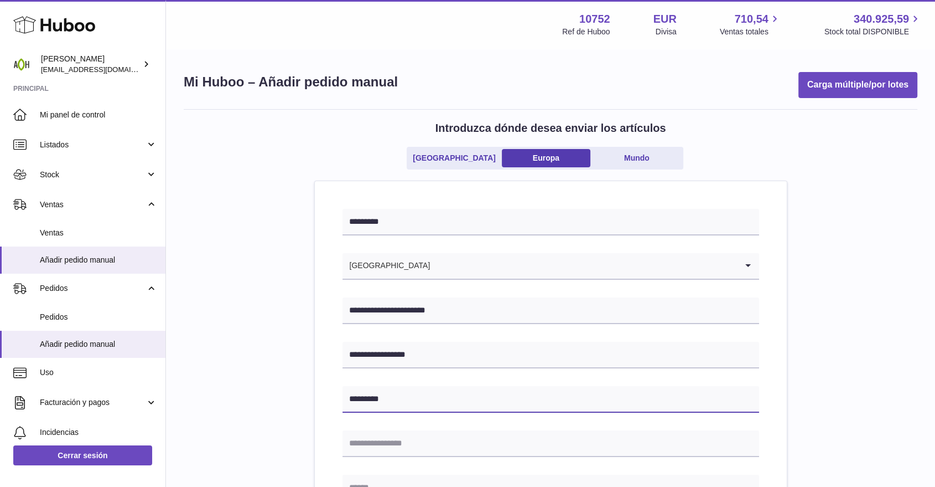
type input "********"
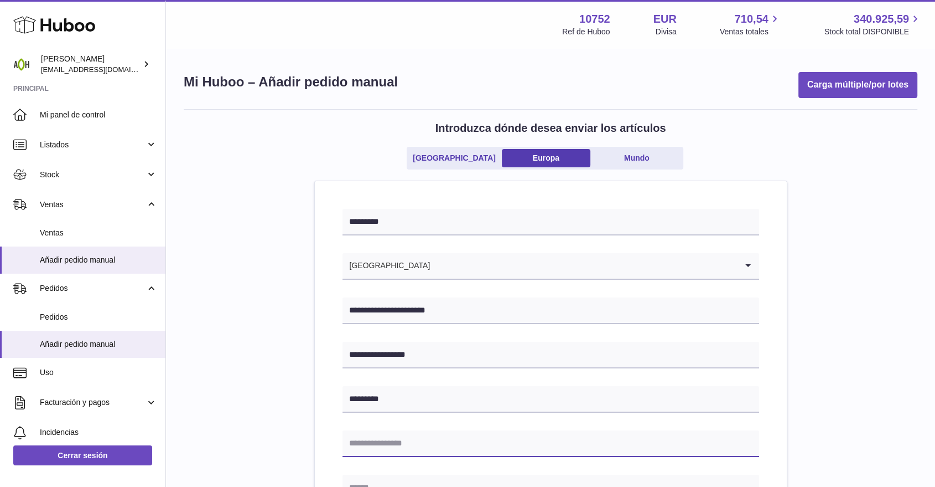
click at [390, 435] on input "text" at bounding box center [551, 443] width 417 height 27
type input "******"
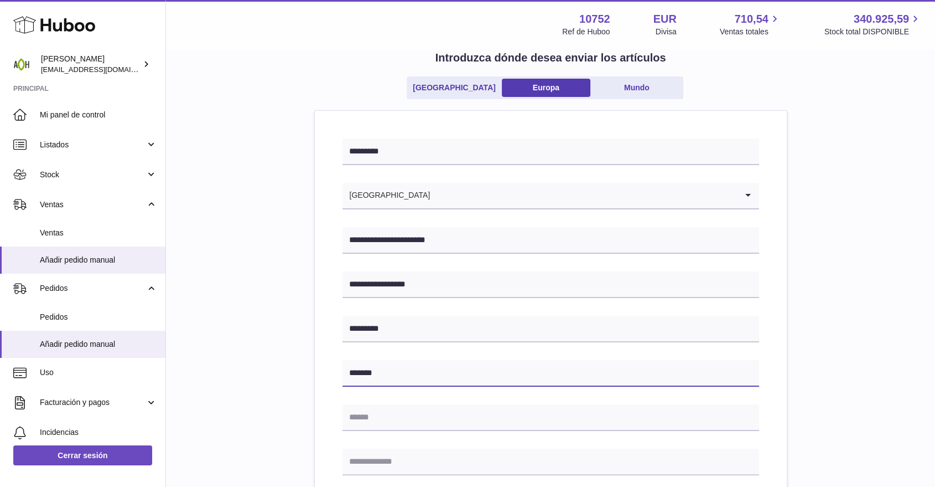
scroll to position [123, 0]
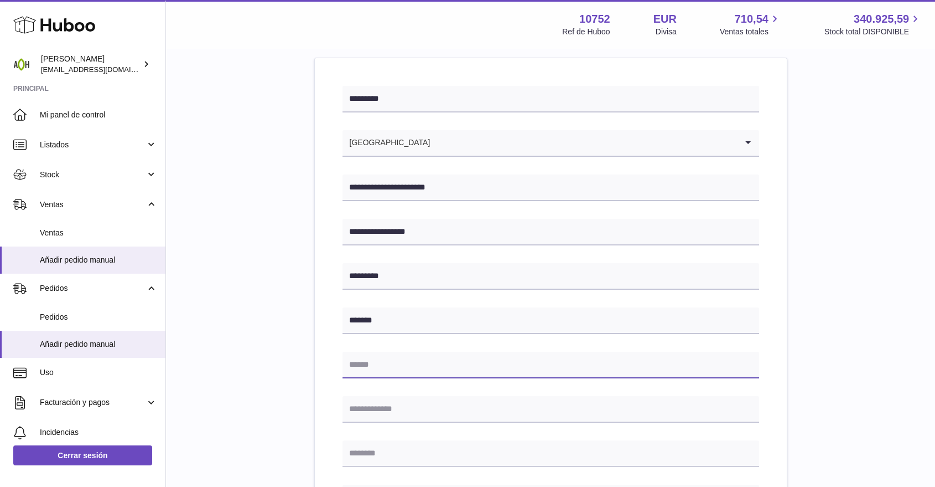
click at [373, 373] on input "text" at bounding box center [551, 364] width 417 height 27
type input "******"
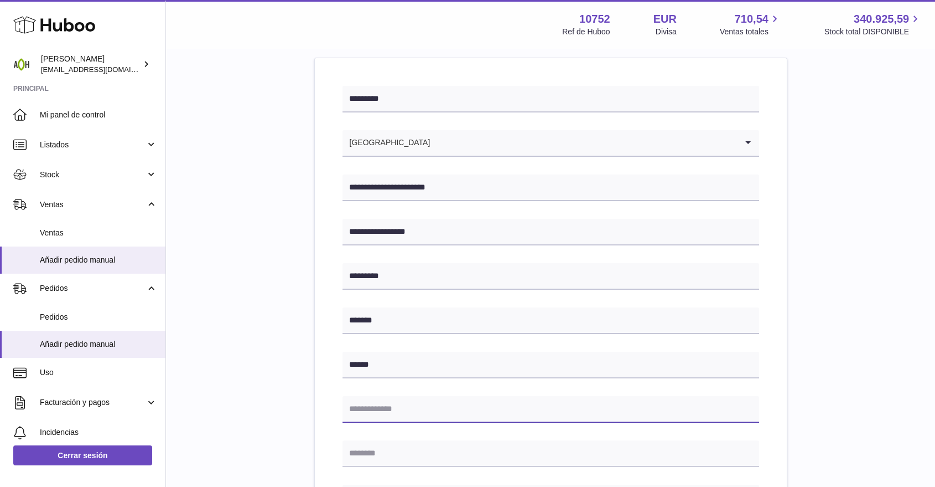
click at [385, 404] on input "text" at bounding box center [551, 409] width 417 height 27
type input "*****"
click at [372, 451] on input "text" at bounding box center [551, 453] width 417 height 27
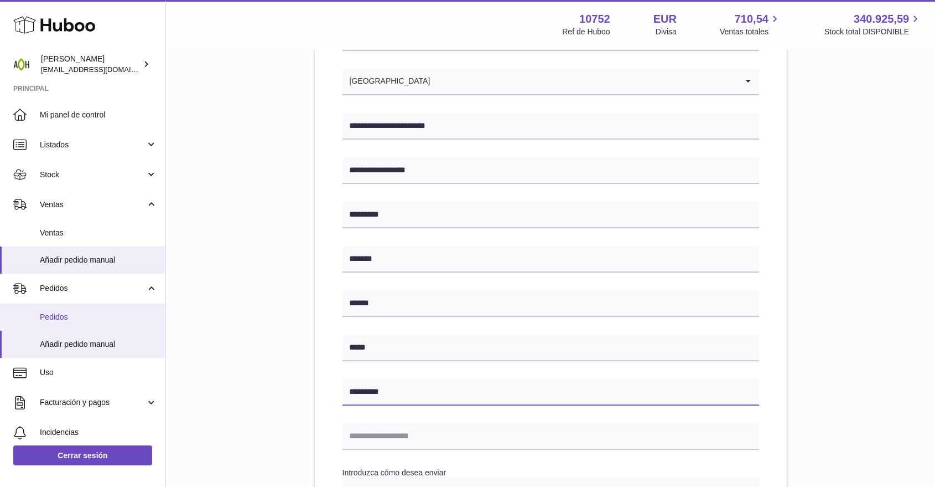
type input "*********"
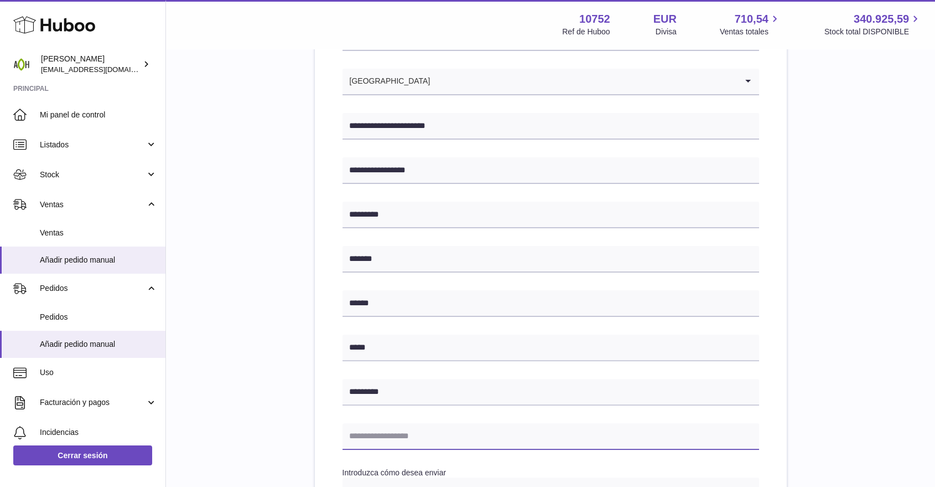
click at [375, 433] on input "text" at bounding box center [551, 436] width 417 height 27
paste input "**********"
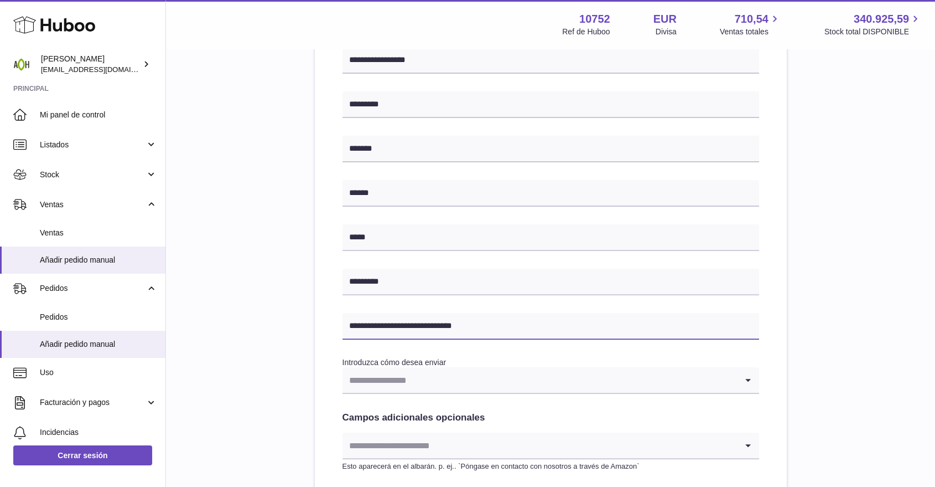
scroll to position [307, 0]
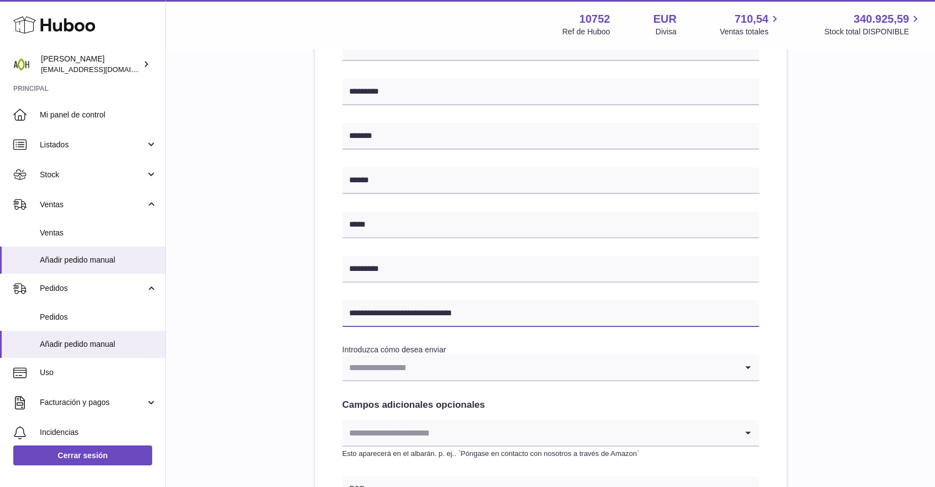
type input "**********"
click at [377, 362] on input "Search for option" at bounding box center [540, 366] width 395 height 25
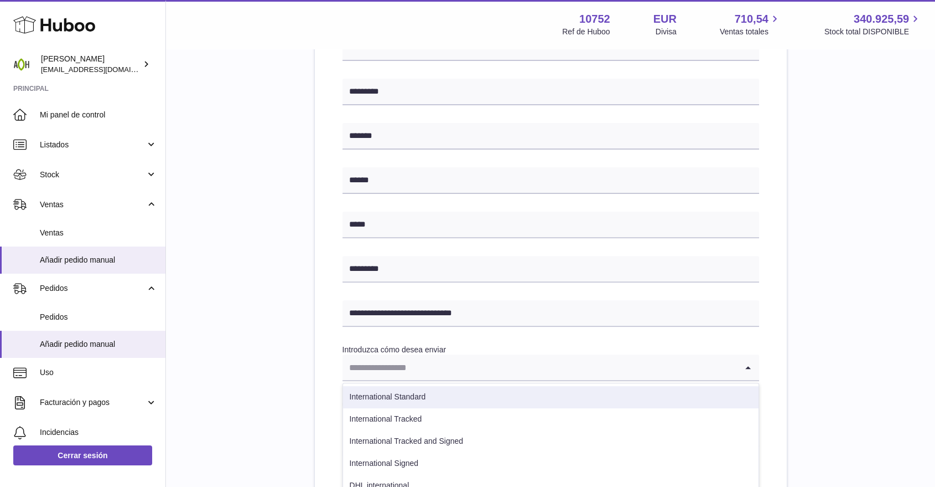
click at [376, 392] on li "International Standard" at bounding box center [551, 397] width 416 height 22
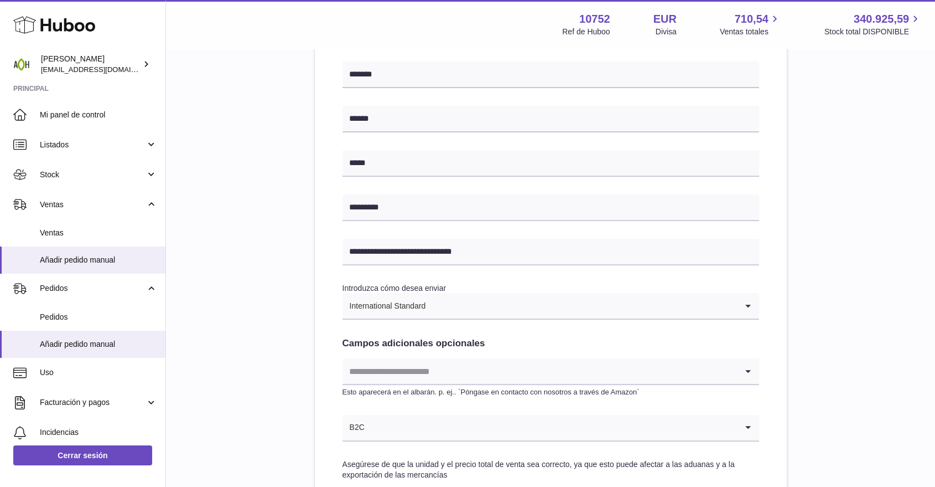
scroll to position [492, 0]
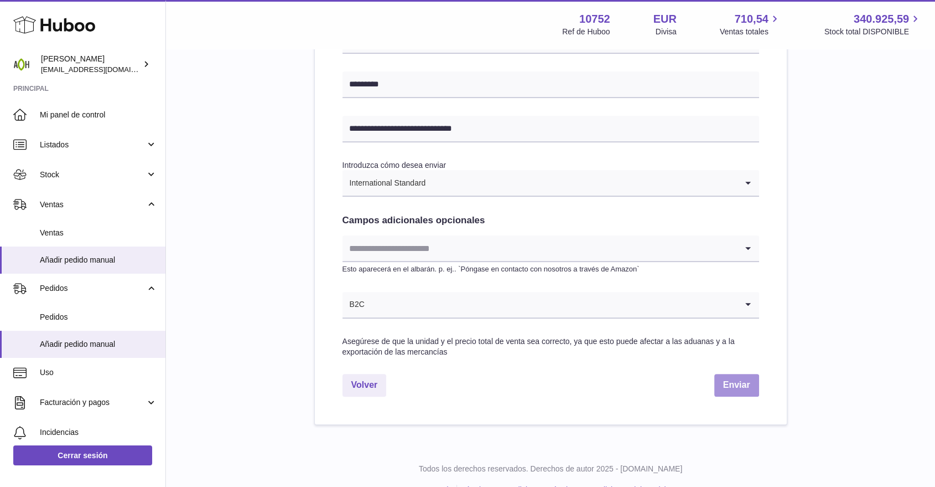
click at [722, 384] on button "Enviar" at bounding box center [737, 385] width 45 height 23
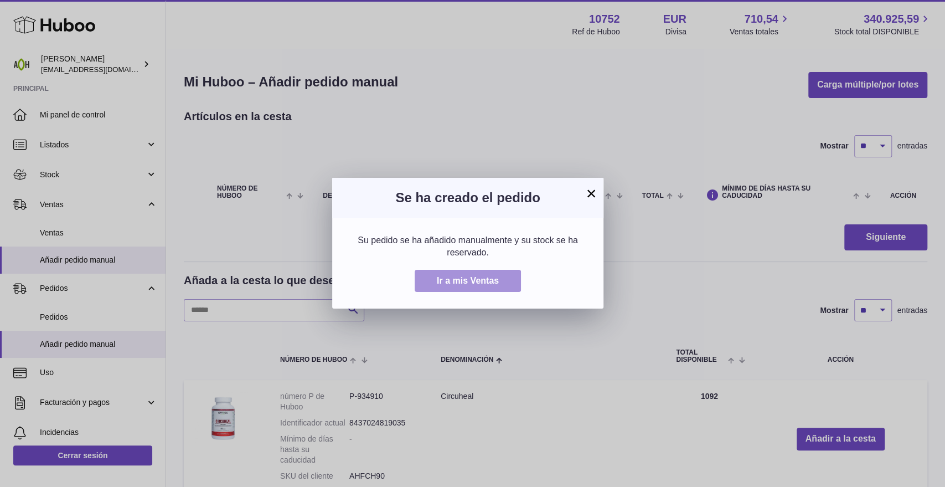
click at [489, 276] on span "Ir a mis Ventas" at bounding box center [468, 280] width 62 height 9
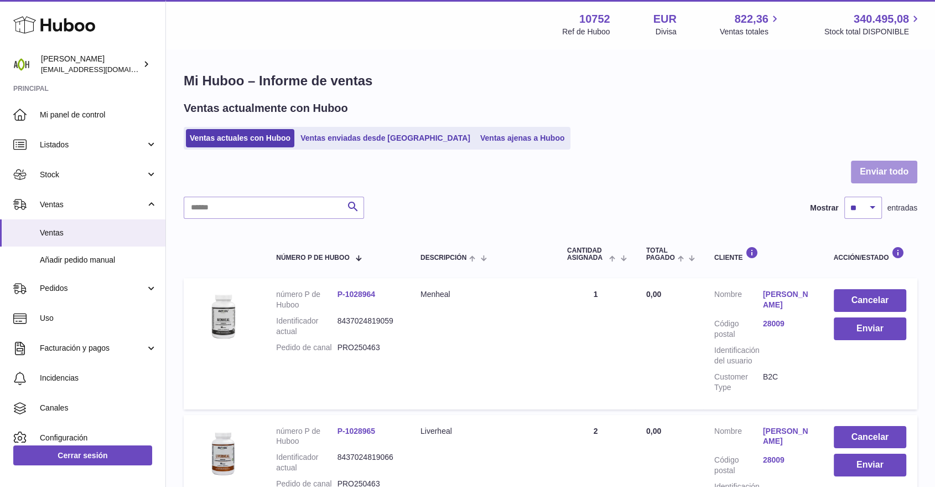
click at [872, 175] on button "Enviar todo" at bounding box center [884, 172] width 66 height 23
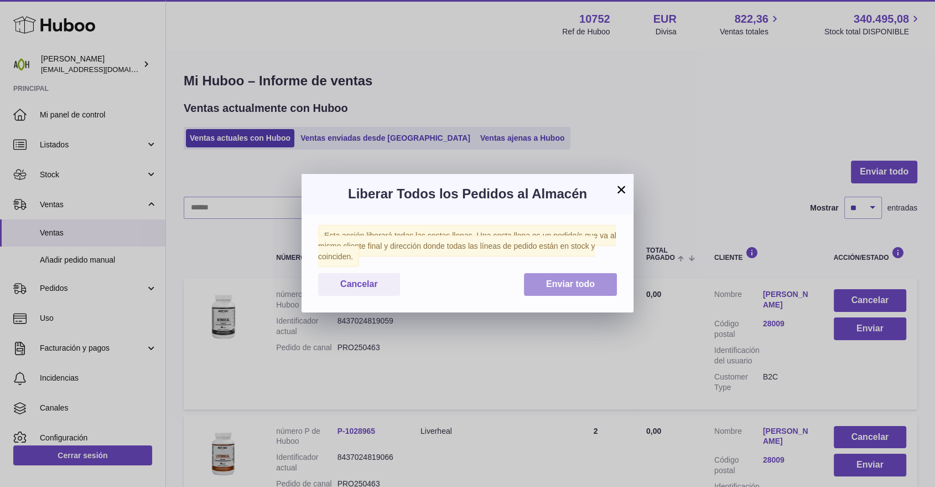
click at [572, 273] on button "Enviar todo" at bounding box center [570, 284] width 93 height 23
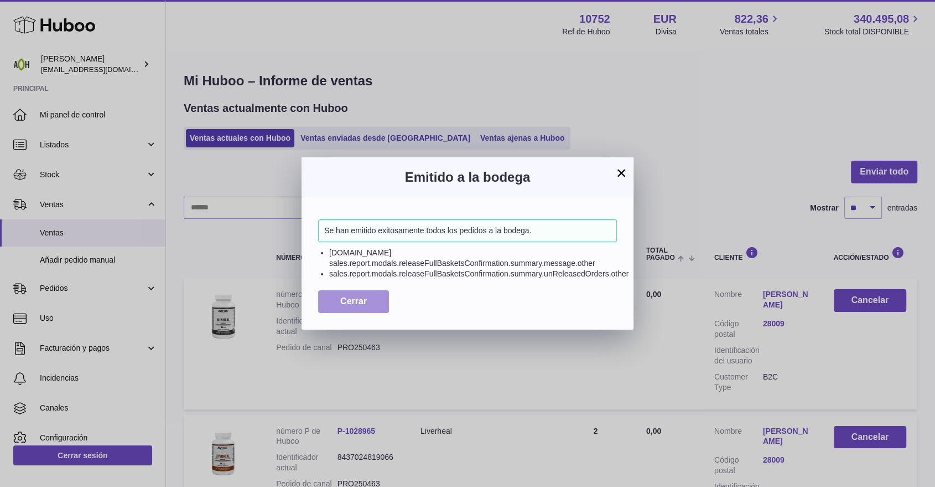
click at [369, 295] on button "Cerrar" at bounding box center [353, 301] width 71 height 23
